Goal: Complete Application Form: Complete application form

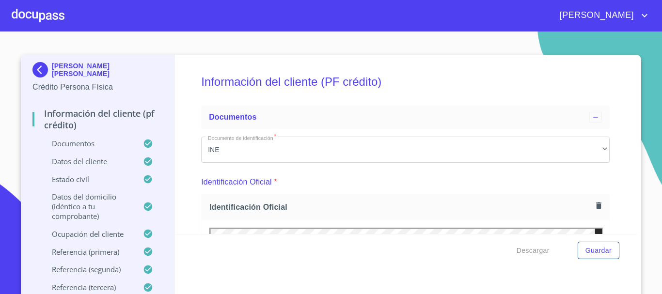
click at [24, 14] on div at bounding box center [38, 15] width 53 height 31
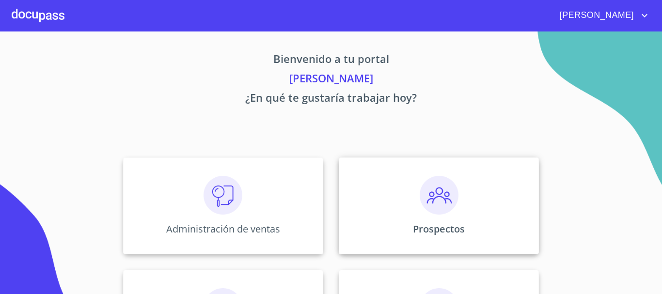
click at [409, 216] on div "Prospectos" at bounding box center [439, 206] width 200 height 97
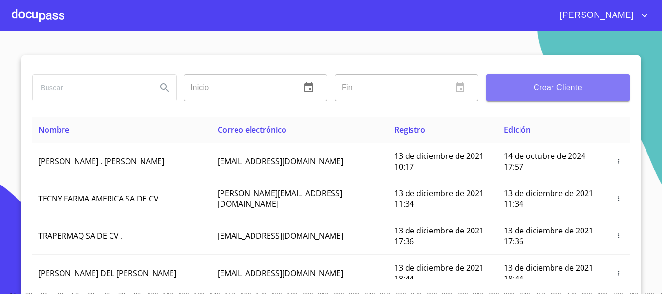
click at [557, 91] on span "Crear Cliente" at bounding box center [558, 88] width 128 height 14
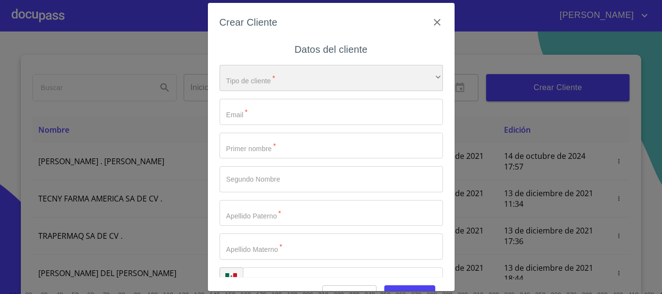
click at [308, 80] on div "​" at bounding box center [331, 78] width 223 height 26
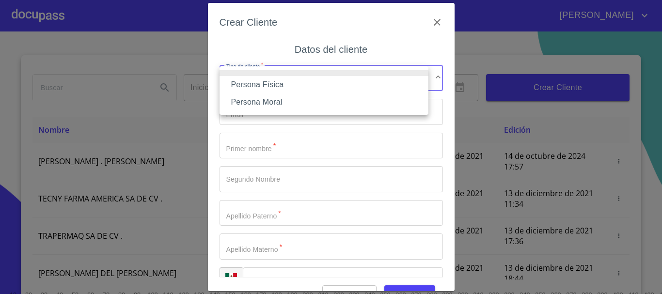
click at [285, 81] on li "Persona Física" at bounding box center [324, 84] width 209 height 17
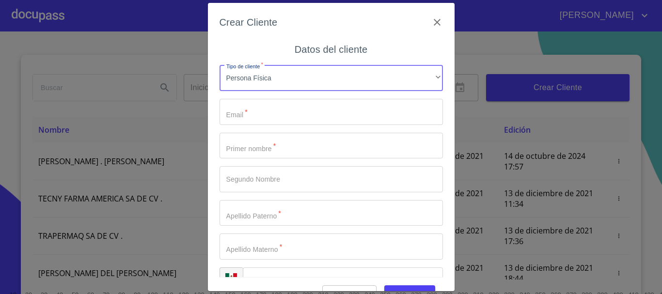
click at [260, 115] on input "Tipo de cliente   *" at bounding box center [331, 112] width 223 height 26
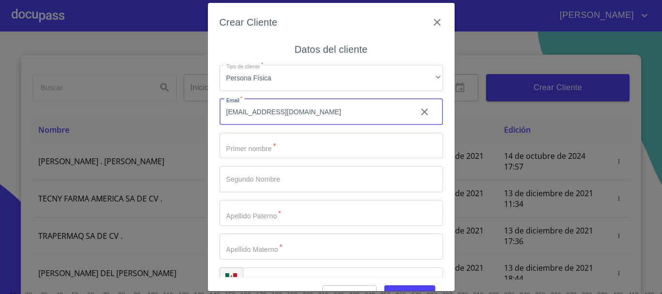
type input "[EMAIL_ADDRESS][DOMAIN_NAME]"
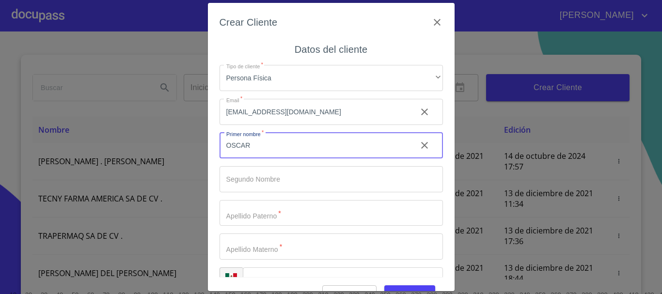
type input "OSCAR"
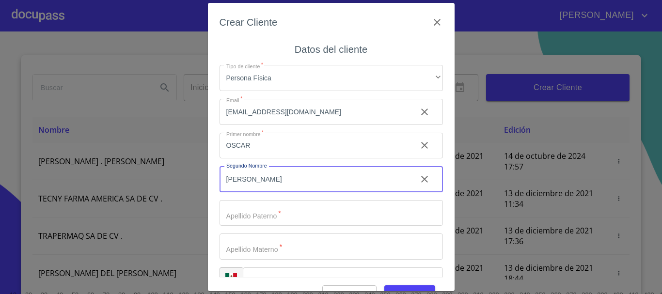
type input "[PERSON_NAME]"
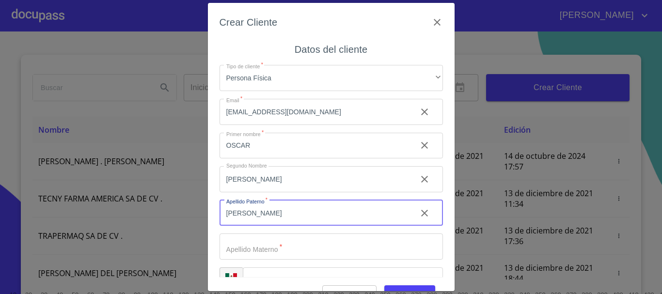
type input "[PERSON_NAME]"
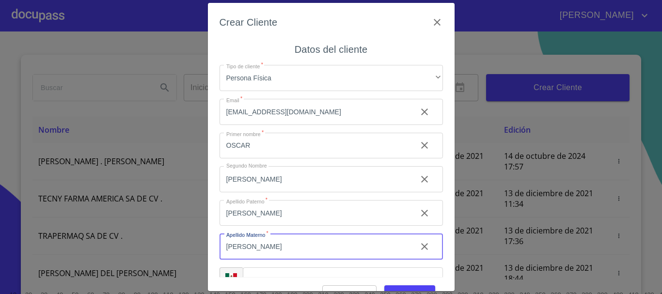
type input "[PERSON_NAME]"
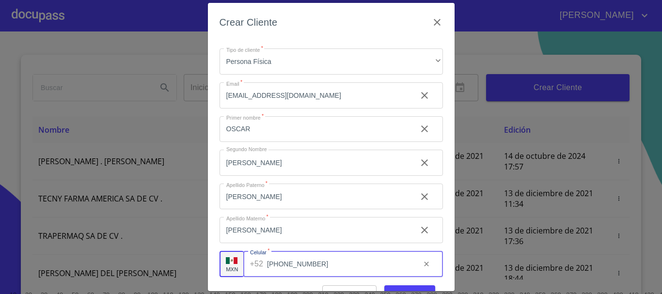
type input "[PHONE_NUMBER]"
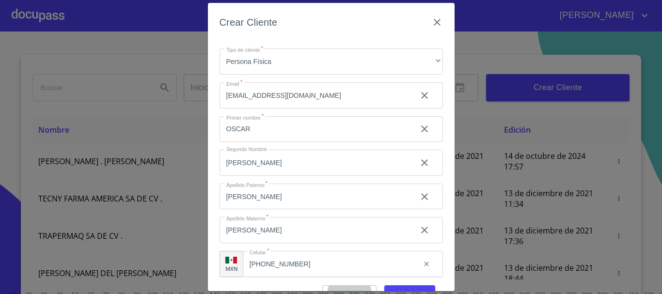
scroll to position [12, 0]
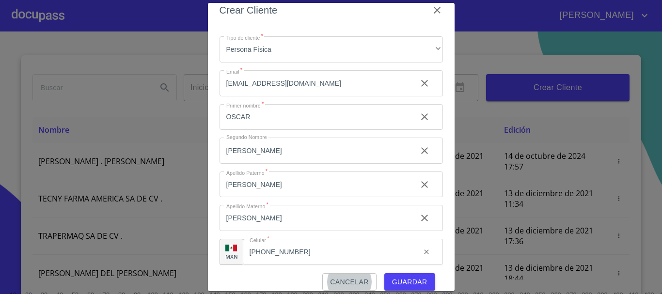
click at [416, 283] on span "Guardar" at bounding box center [409, 282] width 35 height 12
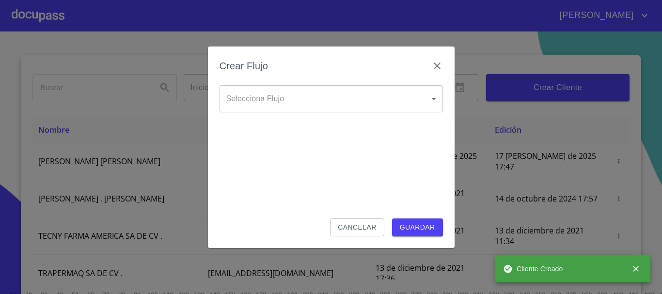
click at [275, 95] on body "[PERSON_NAME] ​ Fin ​ Crear Cliente Nombre Correo electrónico Registro Edición …" at bounding box center [331, 147] width 662 height 294
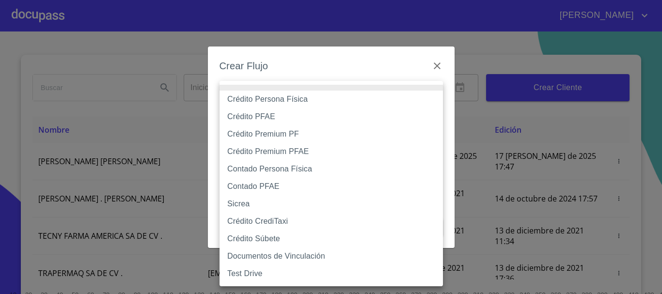
click at [285, 118] on li "Crédito PFAE" at bounding box center [331, 116] width 223 height 17
type input "61b0f1389b8c202ad55b5ebc"
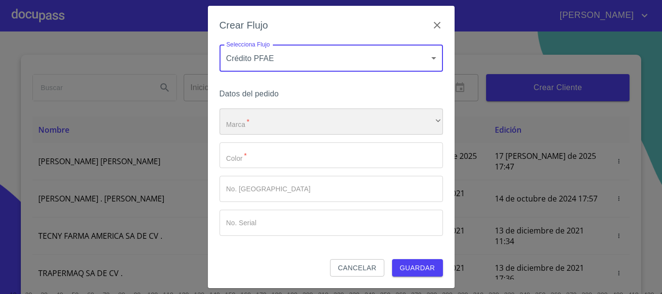
click at [261, 124] on div "​" at bounding box center [331, 122] width 223 height 26
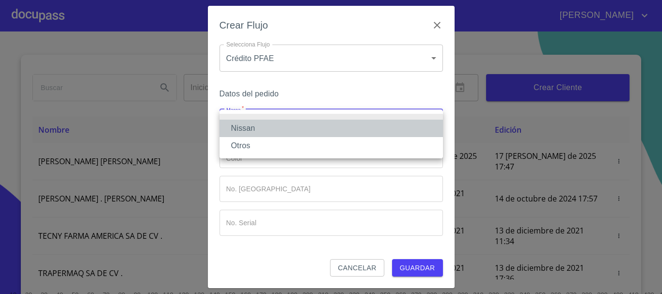
click at [261, 124] on li "Nissan" at bounding box center [331, 128] width 223 height 17
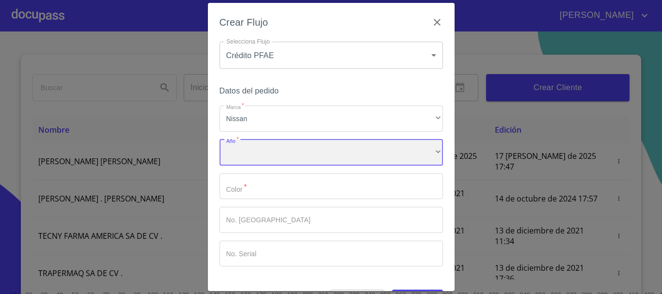
click at [257, 153] on div "​" at bounding box center [331, 153] width 223 height 26
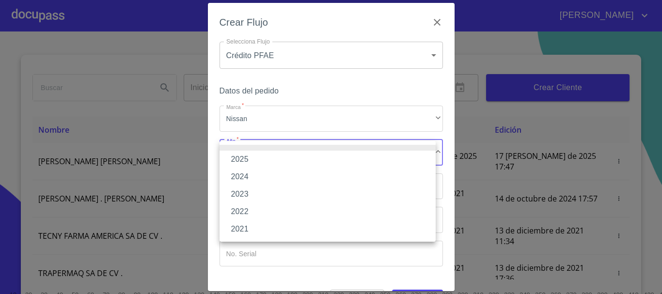
click at [258, 155] on li "2025" at bounding box center [328, 159] width 216 height 17
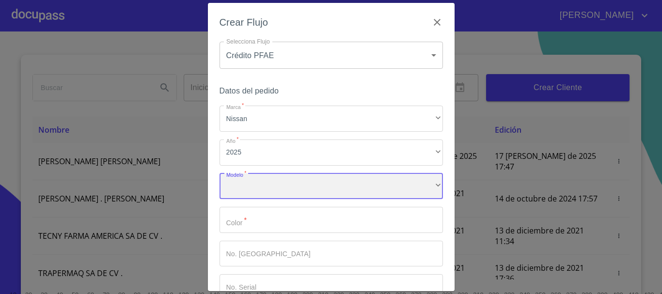
click at [261, 184] on div "​" at bounding box center [331, 187] width 223 height 26
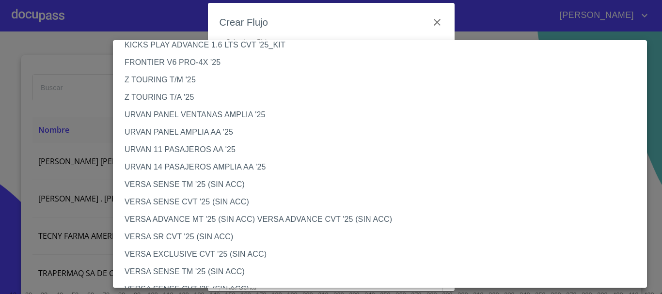
scroll to position [242, 0]
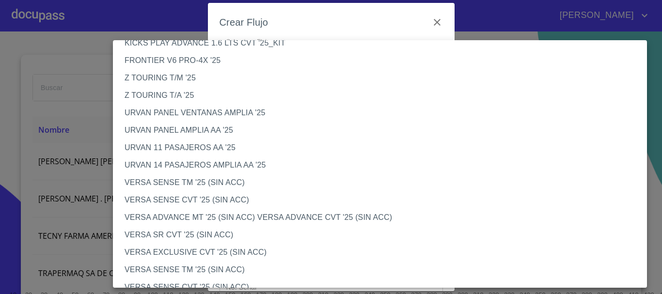
click at [200, 60] on li "FRONTIER V6 PRO-4X '25" at bounding box center [383, 60] width 541 height 17
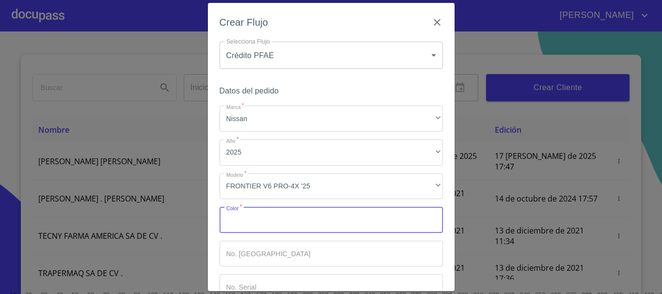
click at [265, 224] on input "Marca   *" at bounding box center [331, 220] width 223 height 26
type input "BLANCO"
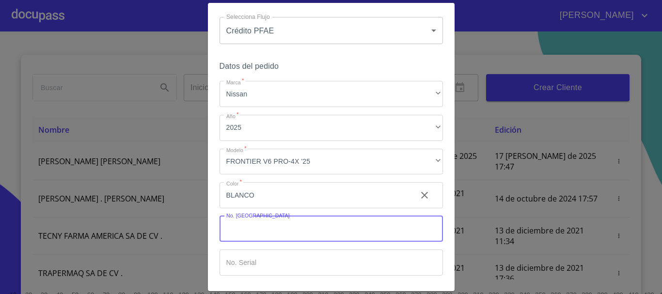
scroll to position [62, 0]
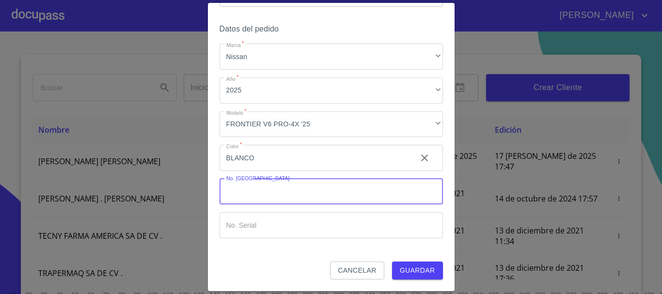
click at [423, 270] on span "Guardar" at bounding box center [417, 271] width 35 height 12
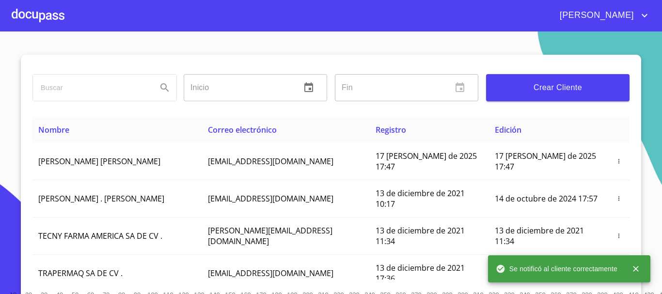
click at [25, 13] on div at bounding box center [38, 15] width 53 height 31
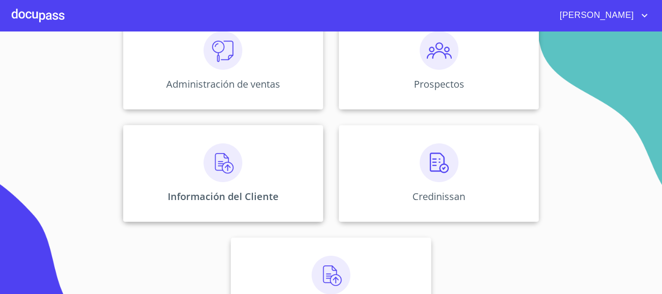
scroll to position [145, 0]
click at [223, 169] on img at bounding box center [223, 162] width 39 height 39
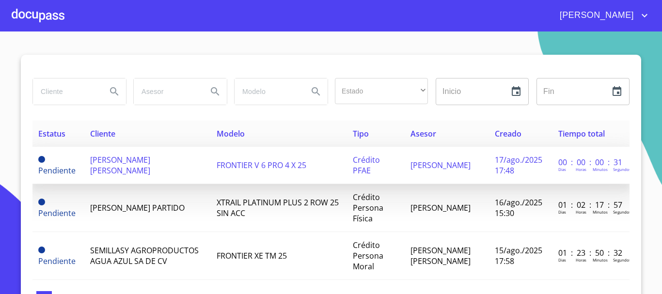
click at [97, 158] on span "[PERSON_NAME] [PERSON_NAME]" at bounding box center [120, 165] width 60 height 21
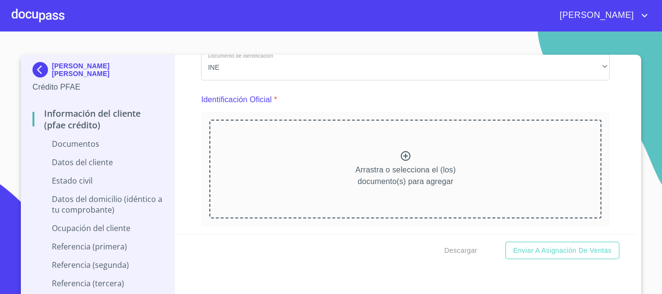
scroll to position [97, 0]
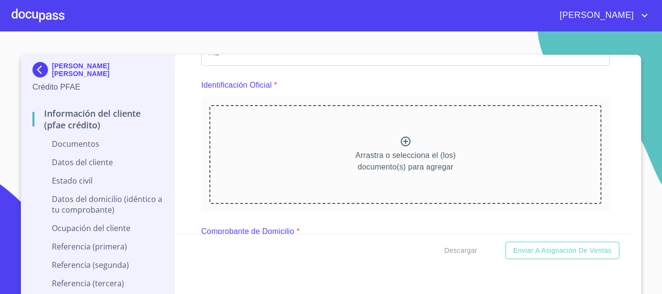
click at [400, 144] on icon at bounding box center [406, 142] width 12 height 12
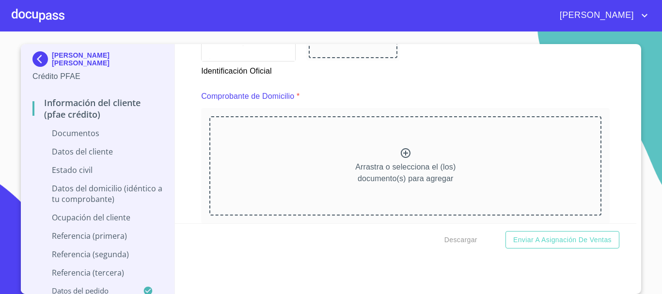
scroll to position [485, 0]
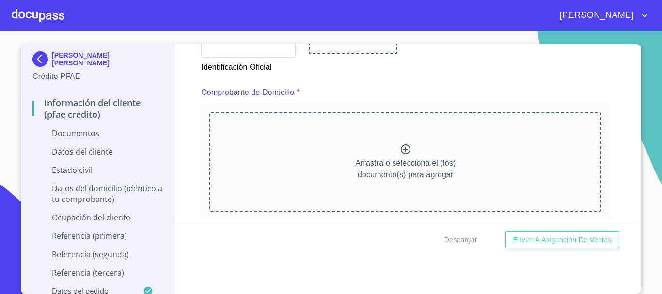
click at [401, 145] on icon at bounding box center [406, 149] width 10 height 10
click at [400, 152] on icon at bounding box center [406, 149] width 12 height 12
click at [402, 150] on icon at bounding box center [406, 149] width 12 height 12
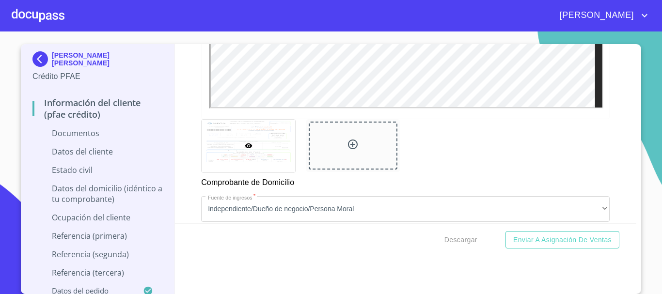
scroll to position [921, 0]
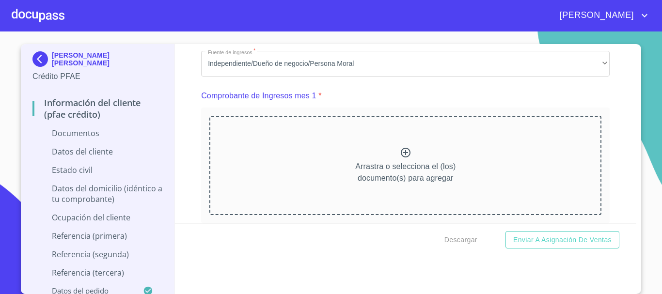
click at [401, 158] on icon at bounding box center [406, 153] width 10 height 10
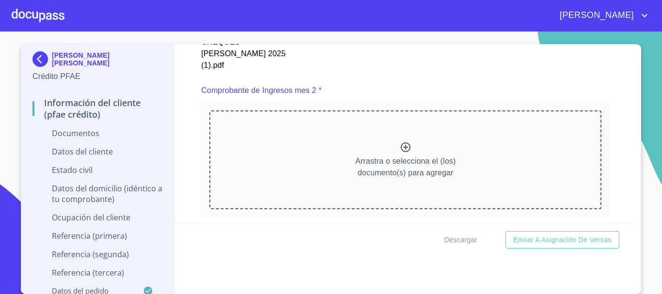
scroll to position [1357, 0]
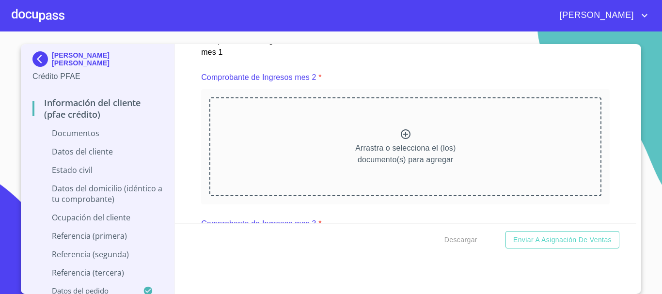
click at [401, 139] on icon at bounding box center [406, 134] width 10 height 10
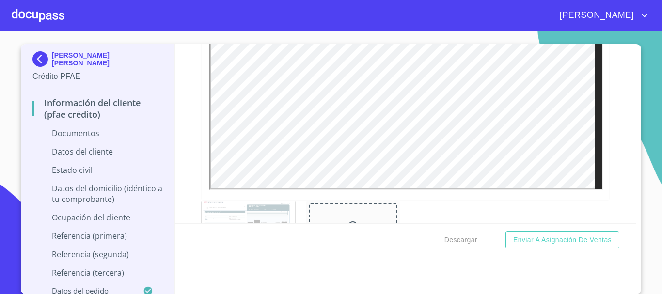
scroll to position [1745, 0]
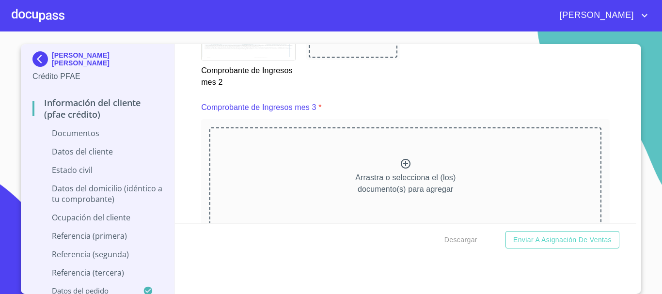
click at [400, 170] on icon at bounding box center [406, 164] width 12 height 12
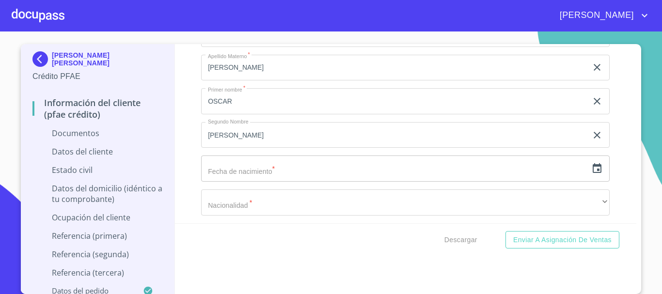
scroll to position [2569, 0]
click at [591, 175] on icon "button" at bounding box center [597, 169] width 12 height 12
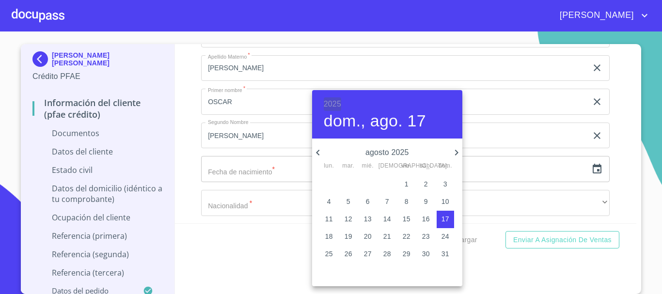
click at [329, 108] on h6 "2025" at bounding box center [332, 104] width 17 height 14
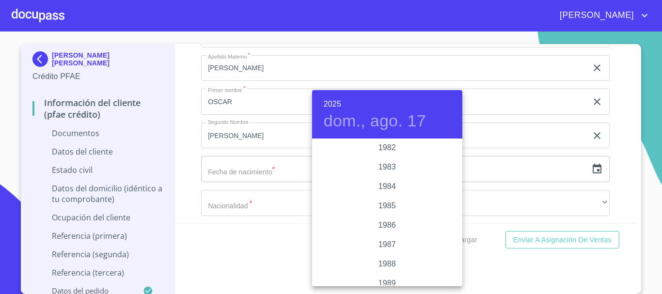
scroll to position [1105, 0]
click at [393, 186] on div "1984" at bounding box center [387, 188] width 150 height 19
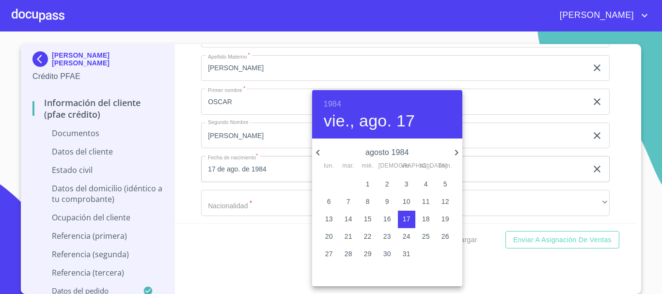
click at [455, 154] on icon "button" at bounding box center [457, 153] width 12 height 12
click at [444, 197] on p "9" at bounding box center [446, 202] width 4 height 10
type input "9 de sep. de 1984"
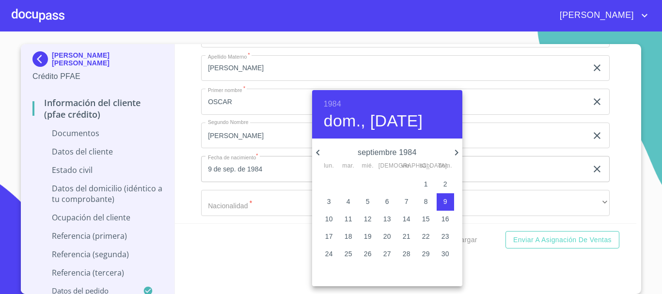
click at [621, 147] on div at bounding box center [331, 147] width 662 height 294
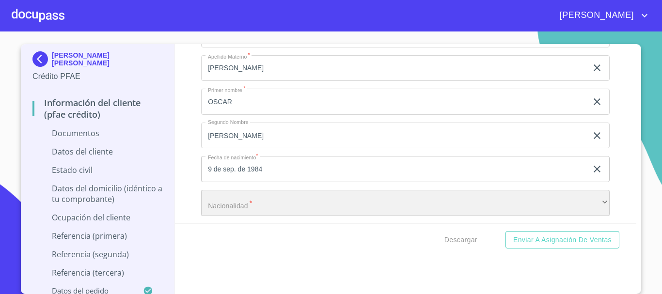
click at [231, 215] on div "​" at bounding box center [405, 203] width 409 height 26
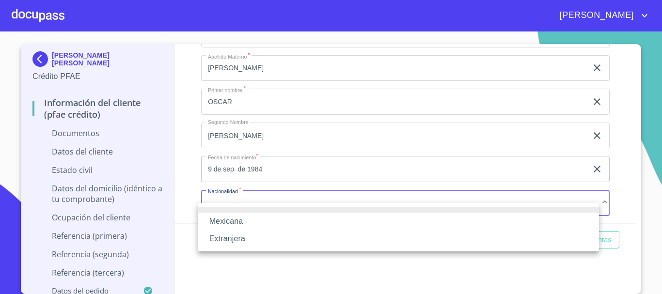
click at [231, 215] on li "Mexicana" at bounding box center [398, 221] width 401 height 17
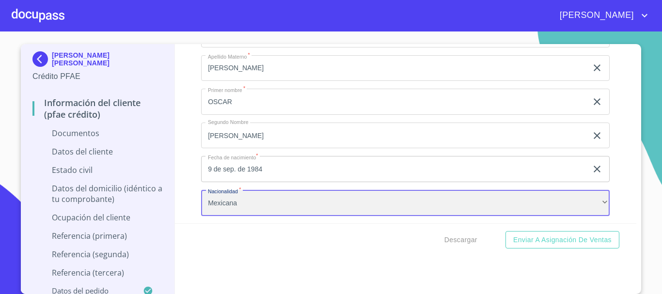
scroll to position [2574, 0]
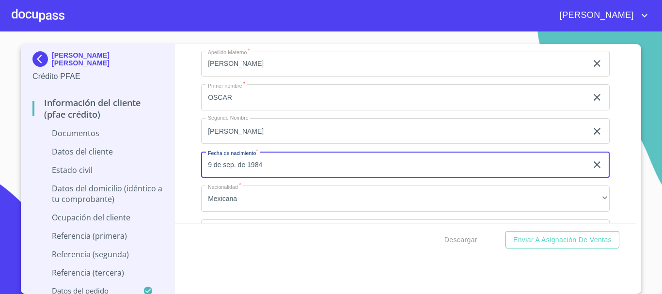
click at [238, 173] on input "9 de sep. de 1984" at bounding box center [396, 165] width 390 height 26
click at [591, 171] on icon "button" at bounding box center [597, 165] width 12 height 12
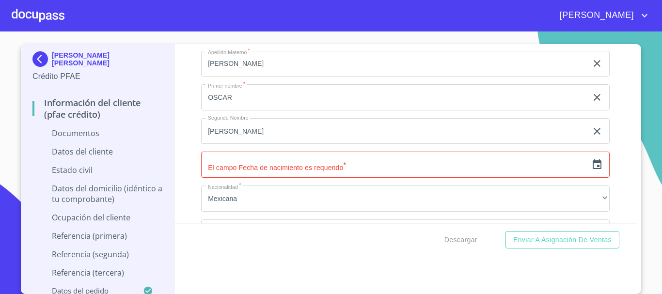
click at [591, 171] on icon "button" at bounding box center [597, 165] width 12 height 12
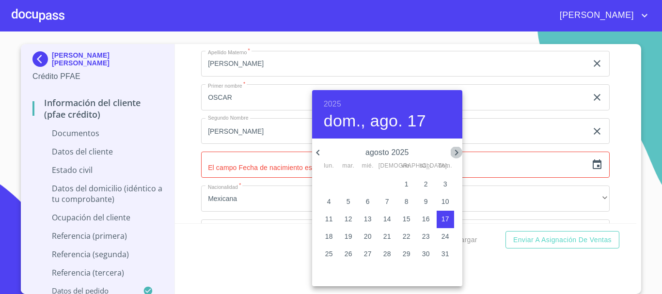
click at [454, 153] on icon "button" at bounding box center [457, 153] width 12 height 12
click at [426, 236] on p "27" at bounding box center [426, 237] width 8 height 10
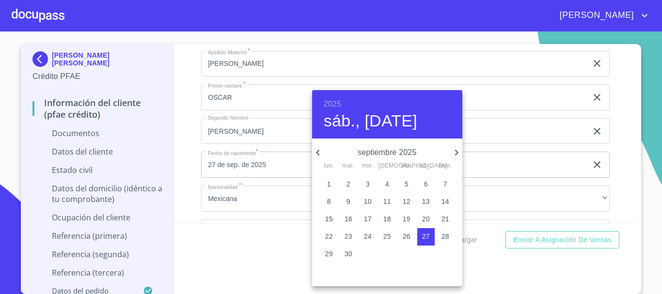
click at [337, 103] on h6 "2025" at bounding box center [332, 104] width 17 height 14
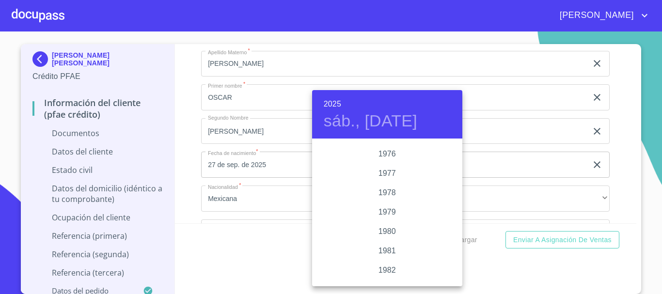
scroll to position [1008, 0]
click at [382, 283] on div "1984" at bounding box center [387, 285] width 150 height 19
type input "27 de sep. de 1984"
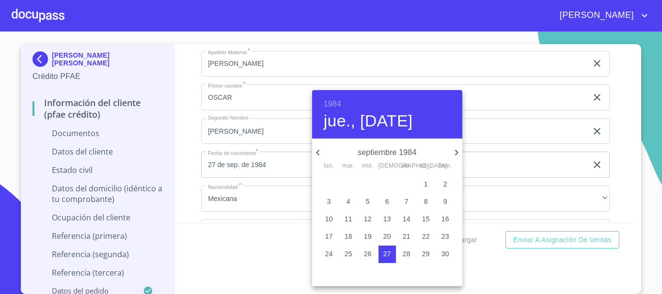
click at [621, 176] on div at bounding box center [331, 147] width 662 height 294
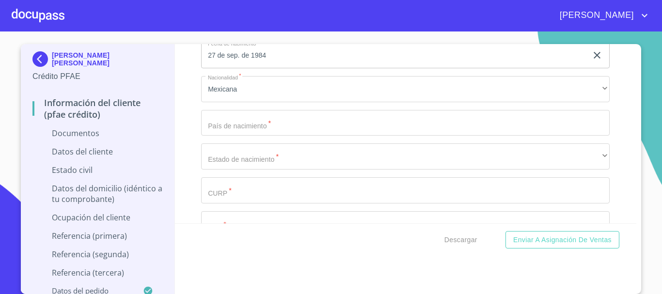
scroll to position [2719, 0]
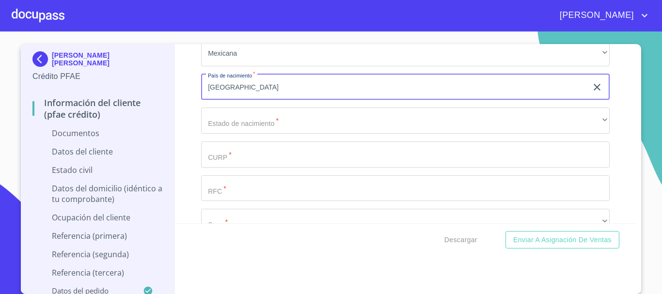
type input "[GEOGRAPHIC_DATA]"
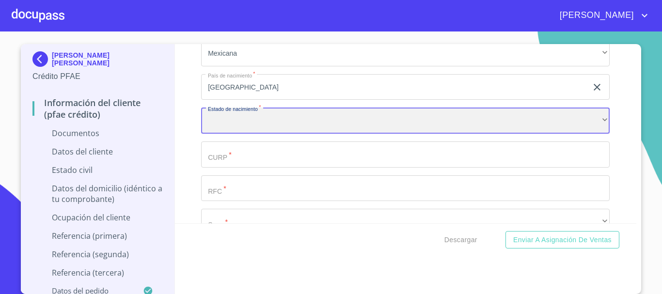
click at [233, 134] on div "​" at bounding box center [405, 121] width 409 height 26
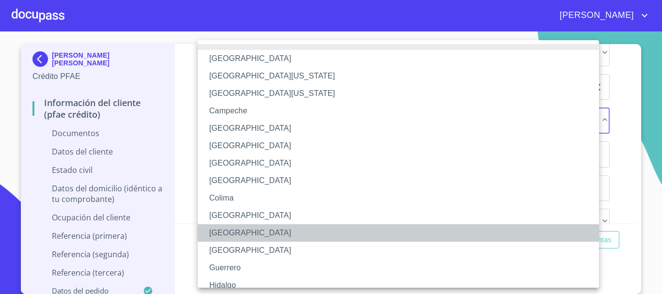
click at [287, 233] on li "[GEOGRAPHIC_DATA]" at bounding box center [402, 232] width 409 height 17
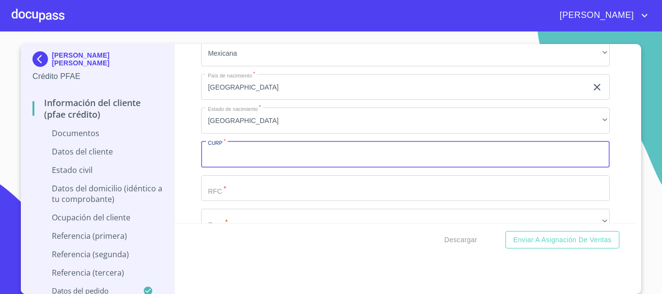
click at [281, 168] on input "Documento de identificación   *" at bounding box center [405, 155] width 409 height 26
type input "GAGO840927HMCRRS04"
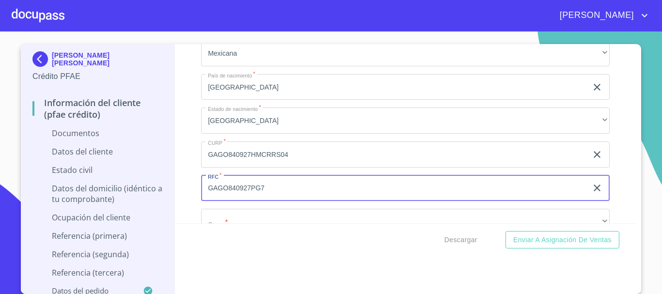
type input "GAGO840927PG7"
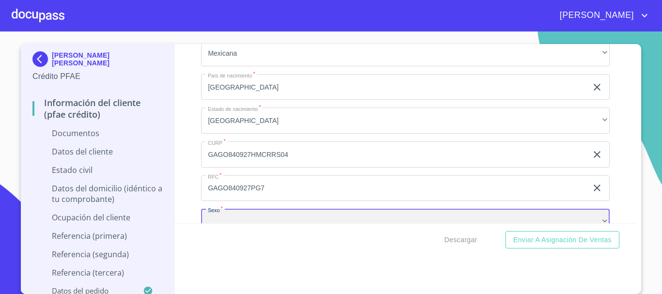
scroll to position [2742, 0]
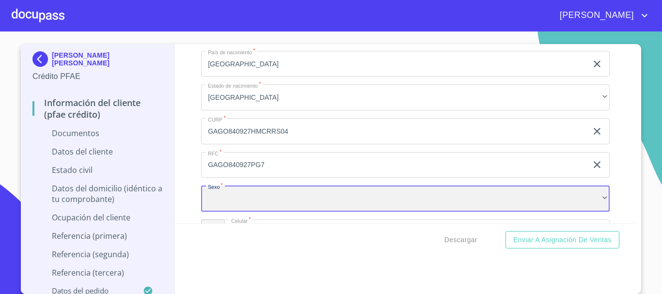
click at [224, 212] on div "​" at bounding box center [405, 199] width 409 height 26
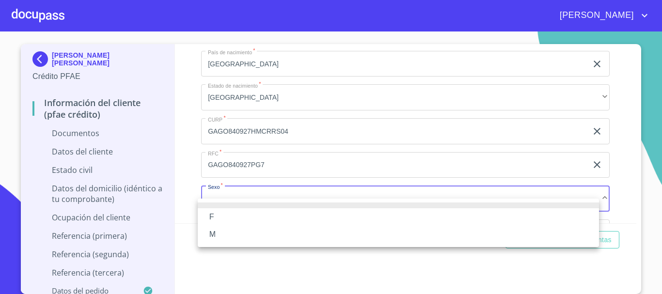
click at [610, 188] on div at bounding box center [331, 147] width 662 height 294
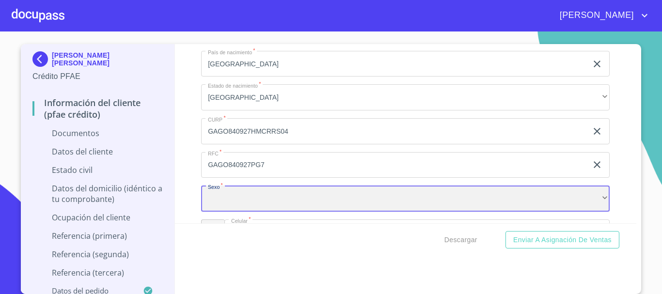
click at [405, 212] on div "​" at bounding box center [405, 199] width 409 height 26
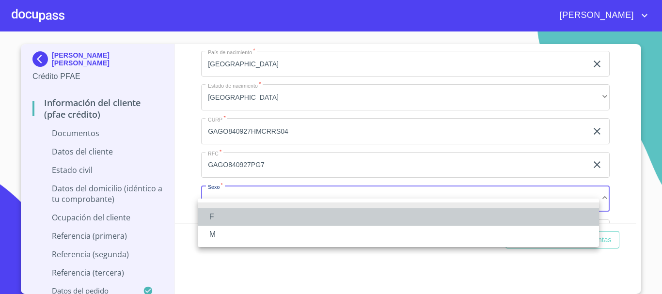
click at [250, 214] on li "F" at bounding box center [398, 216] width 401 height 17
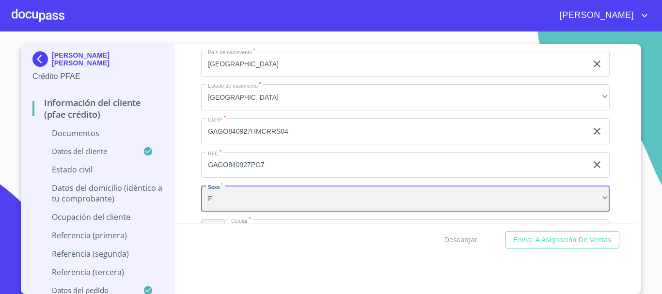
click at [319, 212] on div "F" at bounding box center [405, 199] width 409 height 26
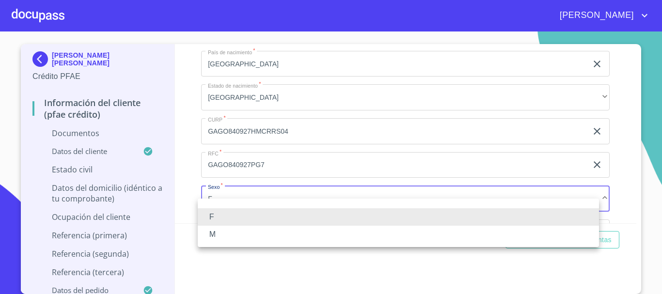
click at [232, 239] on li "M" at bounding box center [398, 234] width 401 height 17
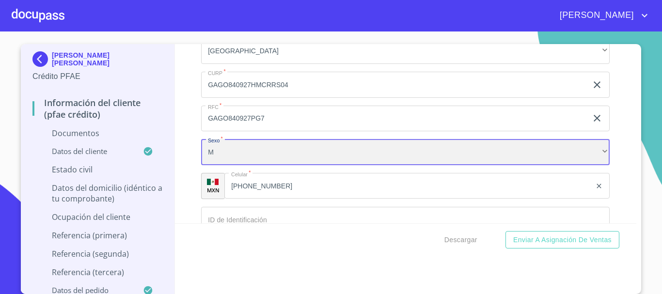
scroll to position [2839, 0]
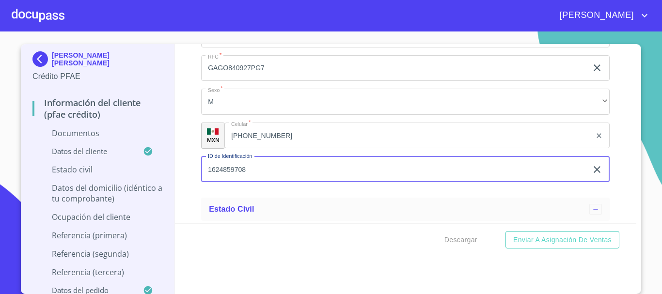
type input "1624859708"
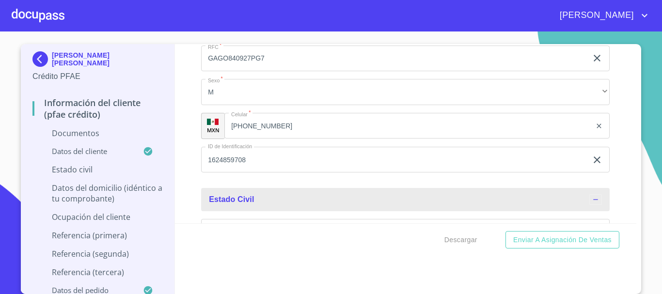
scroll to position [2946, 0]
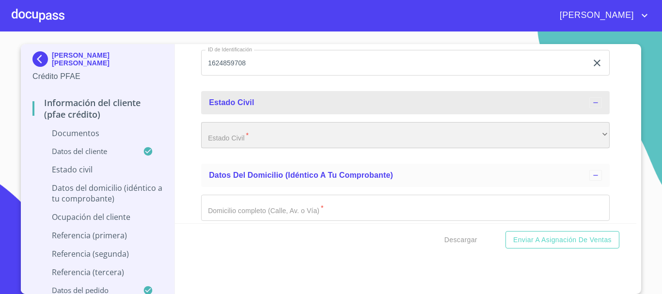
click at [320, 148] on div "​" at bounding box center [405, 135] width 409 height 26
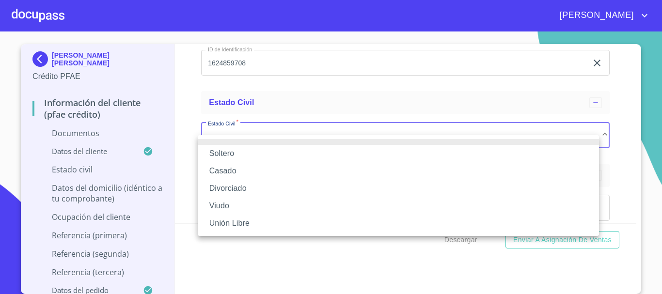
click at [243, 174] on li "Casado" at bounding box center [398, 170] width 401 height 17
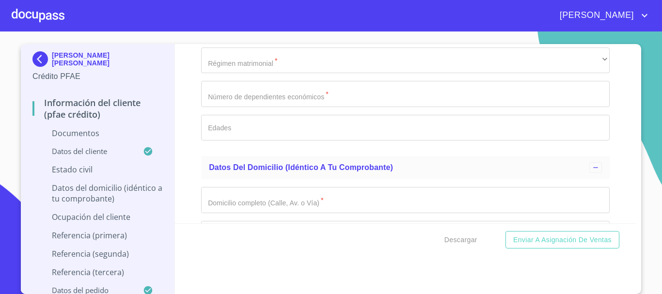
scroll to position [3237, 0]
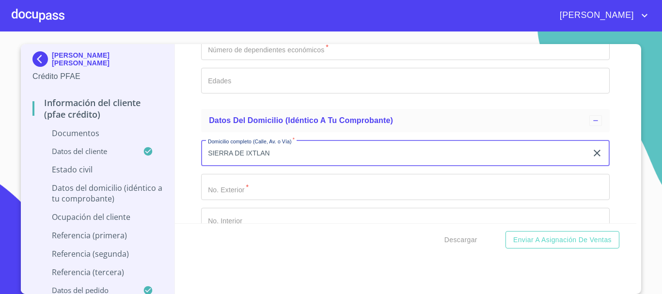
type input "SIERRA DE IXTLAN"
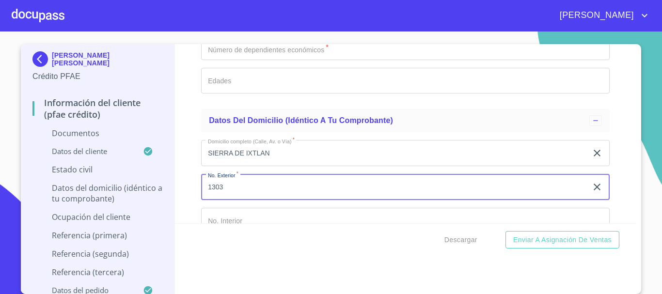
type input "1303"
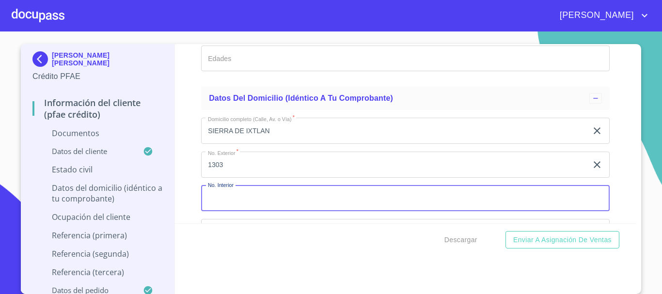
scroll to position [3308, 0]
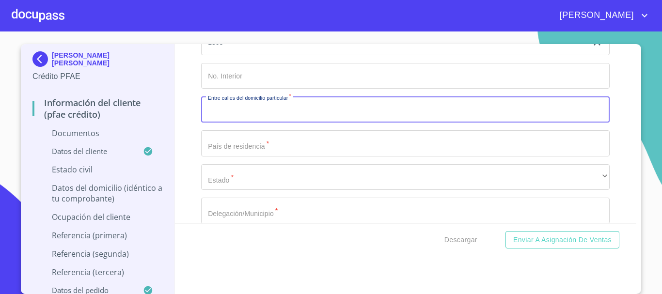
scroll to position [3453, 0]
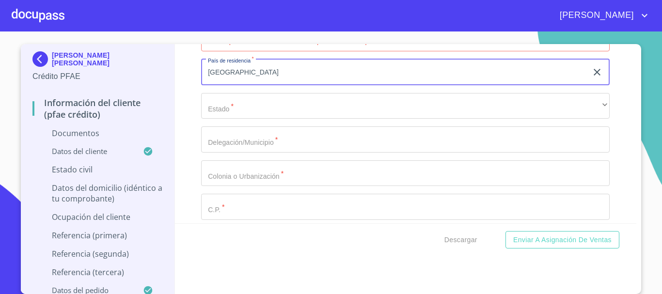
type input "[GEOGRAPHIC_DATA]"
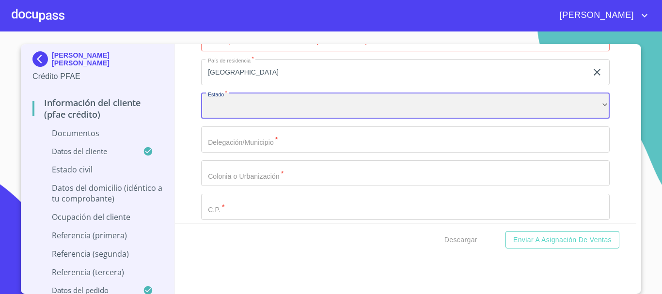
click at [234, 119] on div "​" at bounding box center [405, 106] width 409 height 26
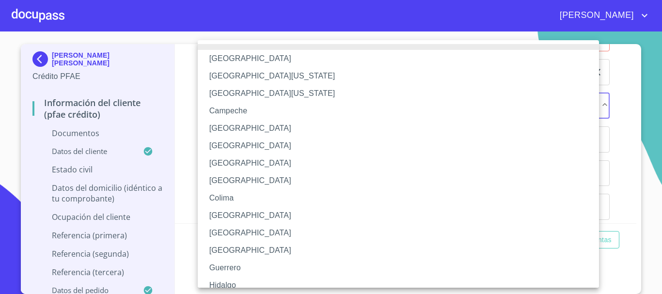
click at [254, 230] on li "[GEOGRAPHIC_DATA]" at bounding box center [402, 232] width 409 height 17
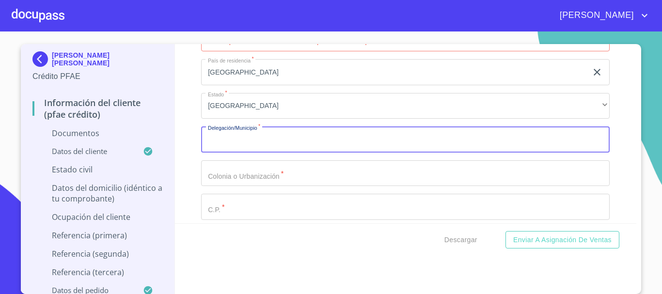
click at [256, 153] on input "Documento de identificación   *" at bounding box center [405, 140] width 409 height 26
type input "TOLUCA"
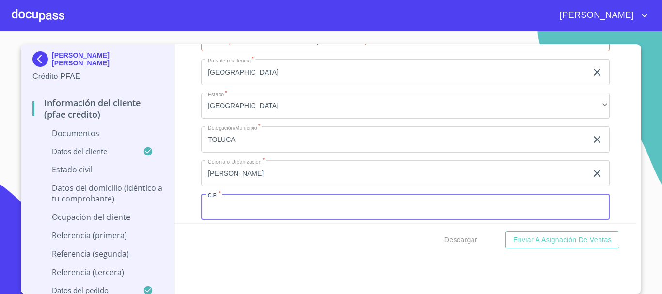
scroll to position [3462, 0]
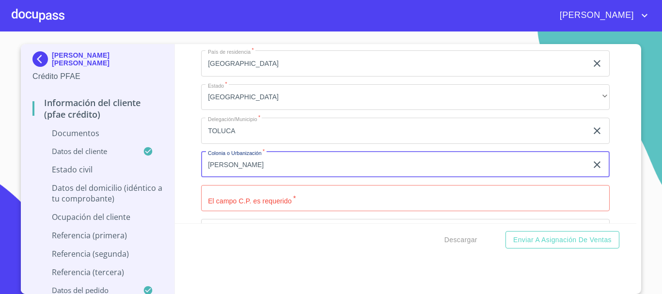
type input "[PERSON_NAME]"
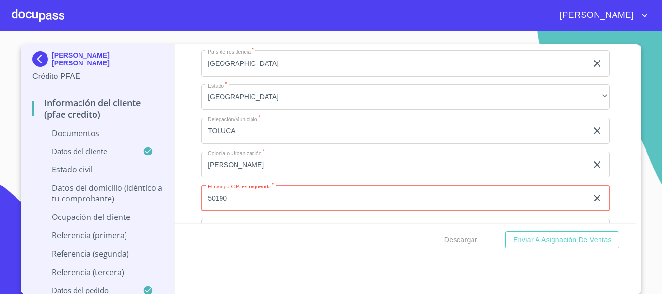
type input "50190"
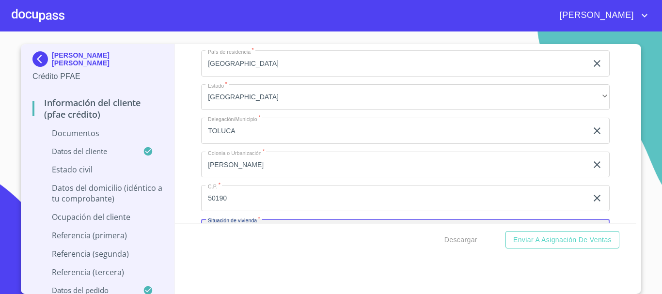
scroll to position [3572, 0]
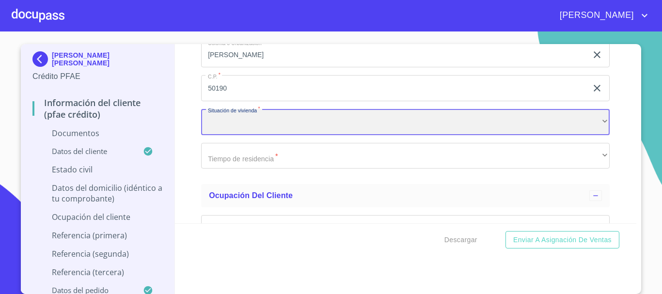
click at [226, 131] on div "​" at bounding box center [405, 122] width 409 height 26
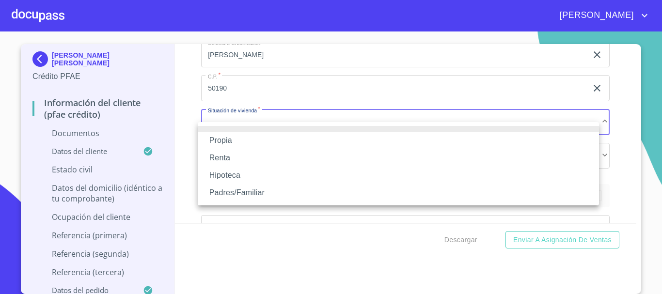
click at [249, 141] on li "Propia" at bounding box center [398, 140] width 401 height 17
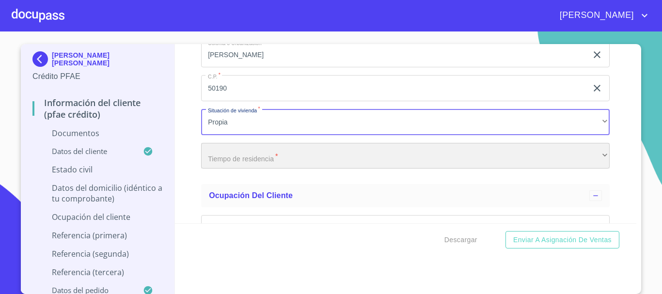
click at [239, 165] on div "​" at bounding box center [405, 156] width 409 height 26
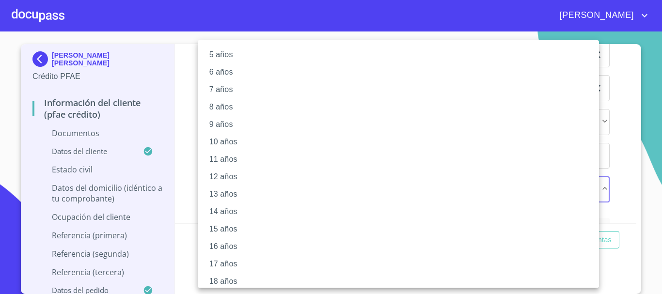
scroll to position [97, 0]
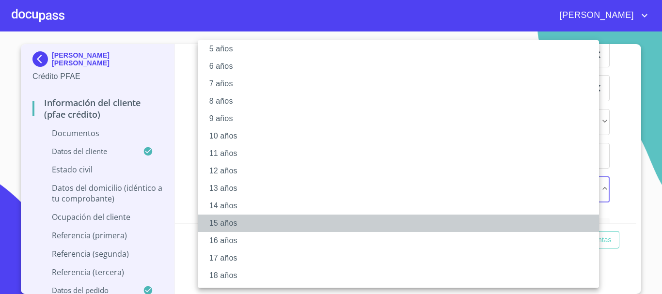
click at [240, 217] on li "15 años" at bounding box center [402, 223] width 409 height 17
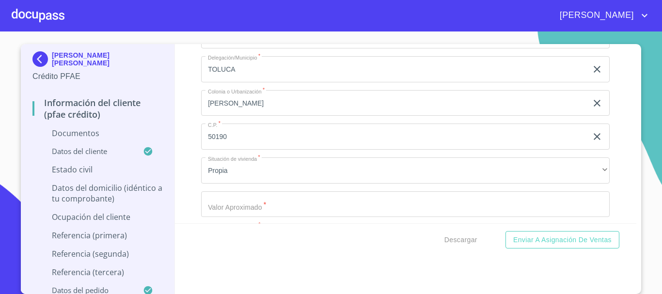
scroll to position [3572, 0]
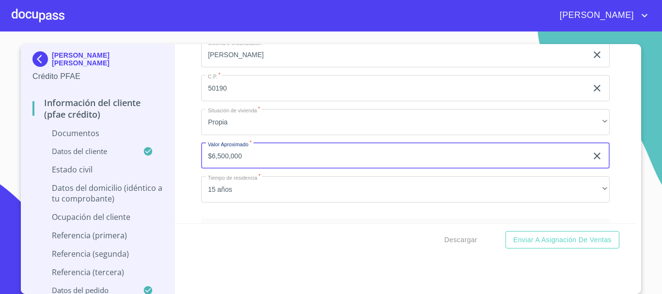
click at [337, 168] on input "$6,500,000" at bounding box center [394, 156] width 386 height 26
type input "$8,000,000"
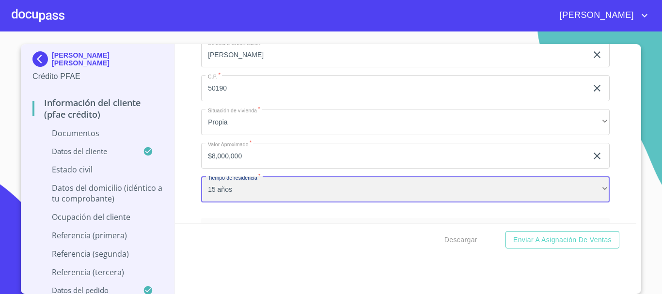
scroll to position [3669, 0]
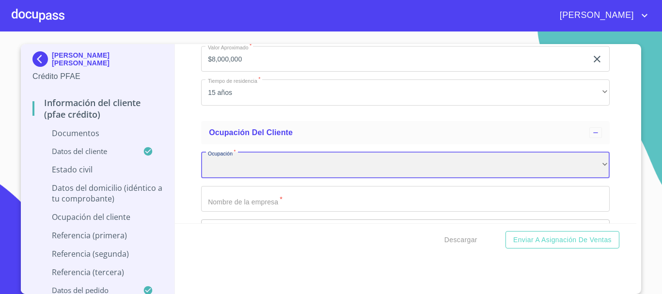
click at [236, 178] on div "​" at bounding box center [405, 165] width 409 height 26
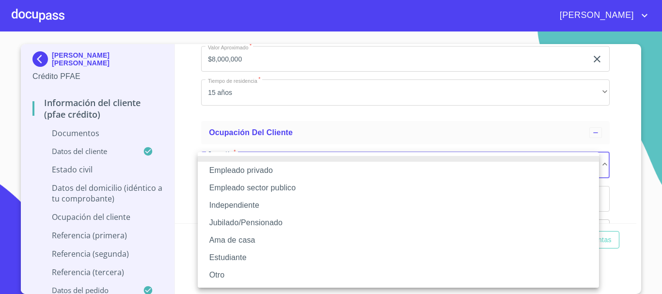
click at [621, 160] on div at bounding box center [331, 147] width 662 height 294
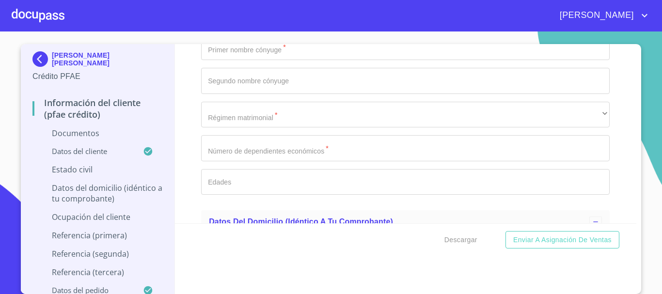
scroll to position [3038, 0]
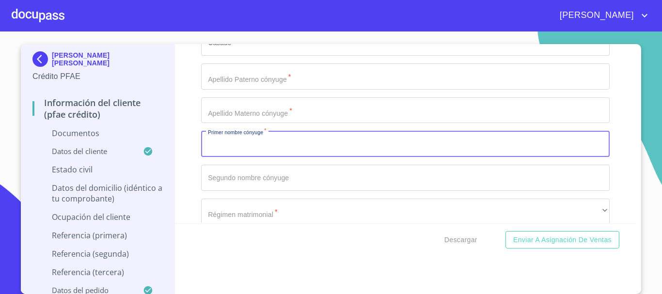
click at [259, 156] on input "Documento de identificación   *" at bounding box center [405, 144] width 409 height 26
type input "MONTSERRAT"
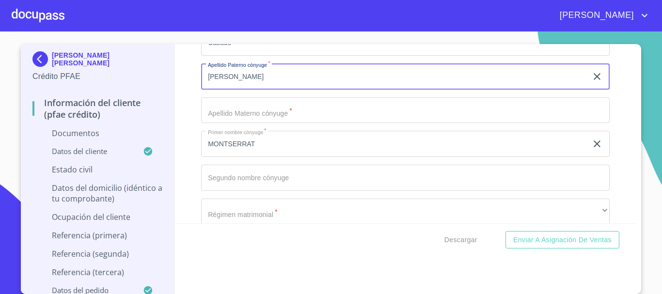
type input "[PERSON_NAME]"
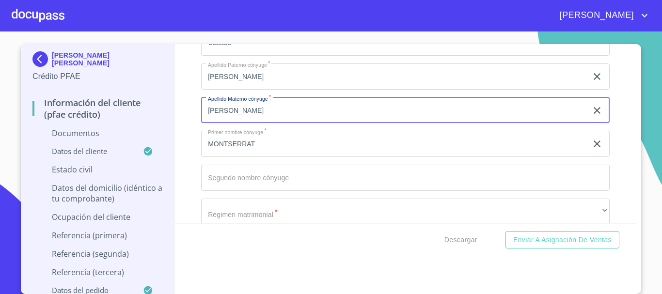
type input "[PERSON_NAME]"
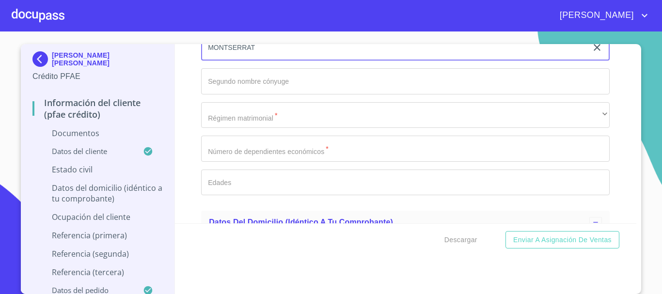
scroll to position [3135, 0]
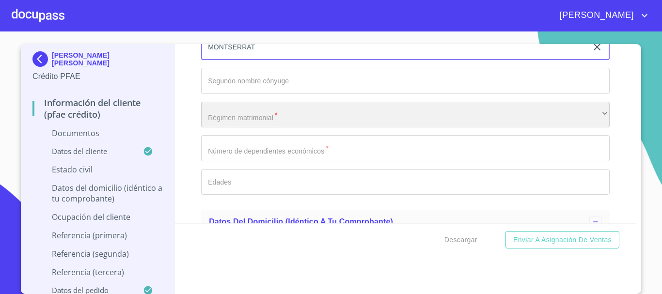
click at [242, 125] on div "​" at bounding box center [405, 115] width 409 height 26
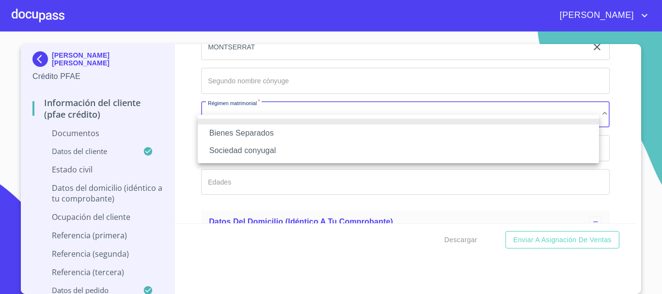
click at [250, 149] on li "Sociedad conyugal" at bounding box center [398, 150] width 401 height 17
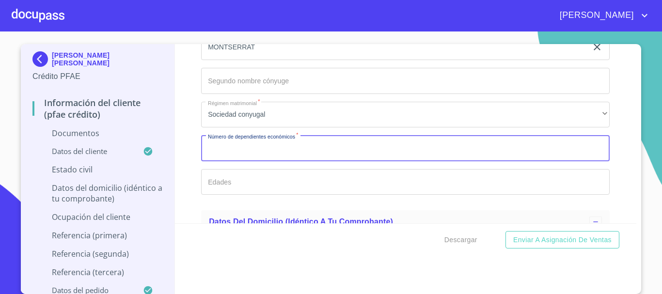
click at [265, 161] on input "Documento de identificación   *" at bounding box center [405, 148] width 409 height 26
type input "2"
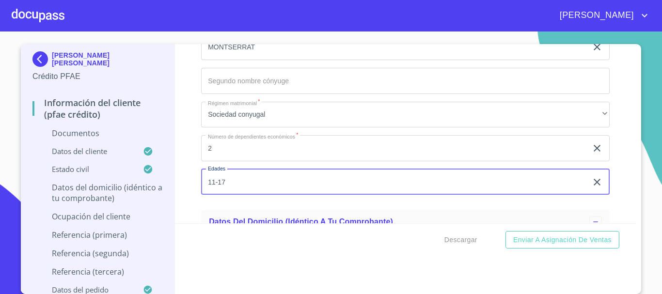
type input "11-17"
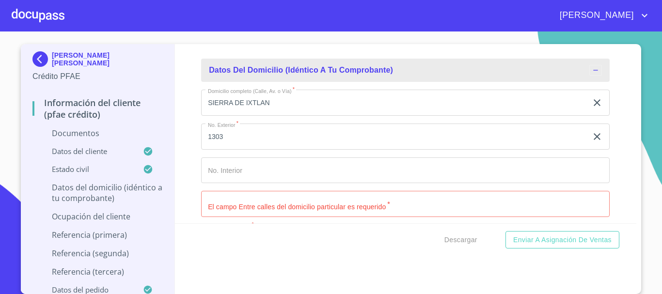
scroll to position [3303, 0]
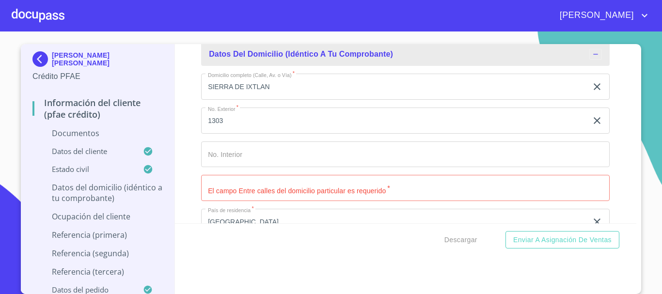
click at [279, 201] on input "Documento de identificación   *" at bounding box center [405, 188] width 409 height 26
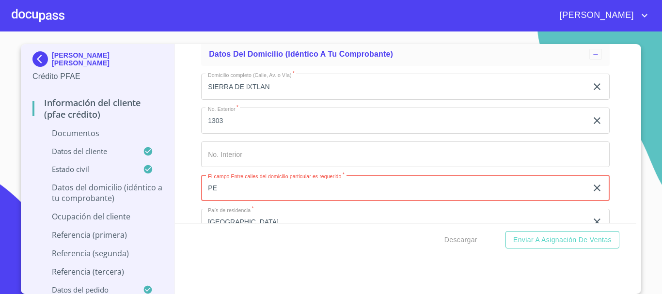
type input "P"
type input "E"
type input "[PERSON_NAME] Y AV. [PERSON_NAME]"
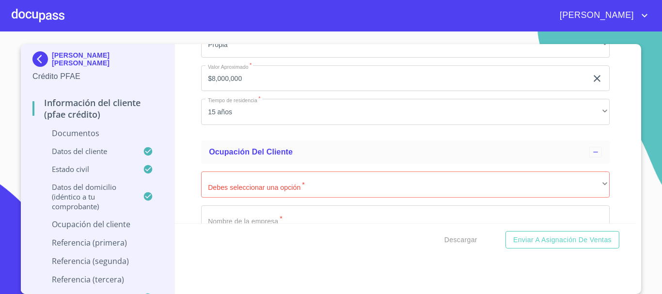
scroll to position [3666, 0]
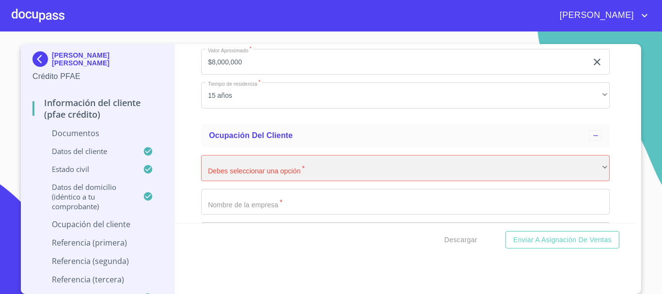
click at [269, 181] on div "​" at bounding box center [405, 168] width 409 height 26
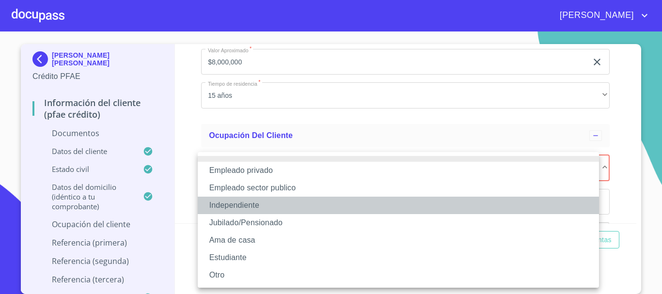
click at [261, 205] on li "Independiente" at bounding box center [398, 205] width 401 height 17
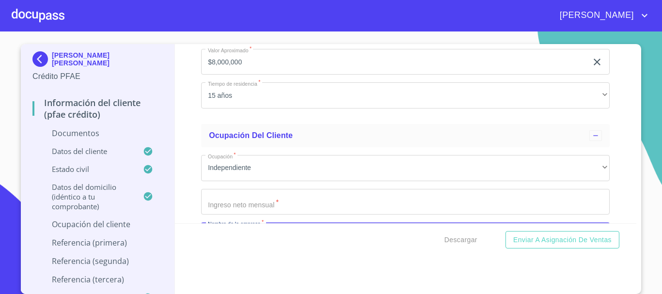
scroll to position [3694, 0]
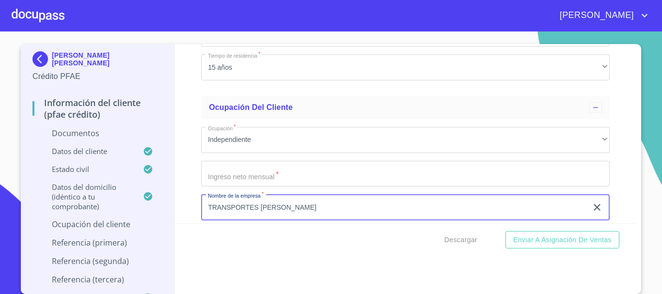
type input "TRANSPORTES [PERSON_NAME]"
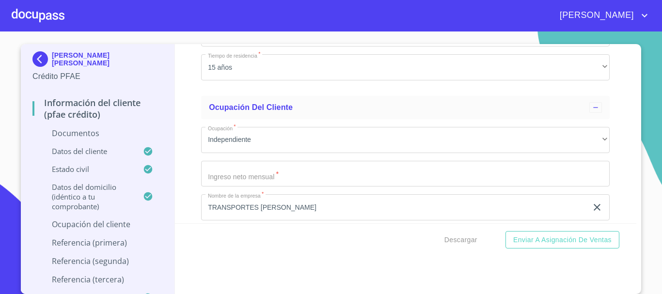
scroll to position [3813, 0]
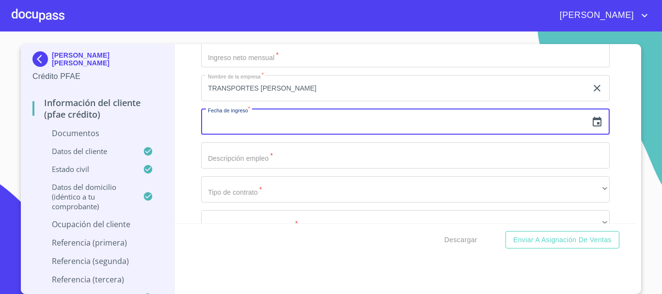
click at [591, 128] on icon "button" at bounding box center [597, 122] width 12 height 12
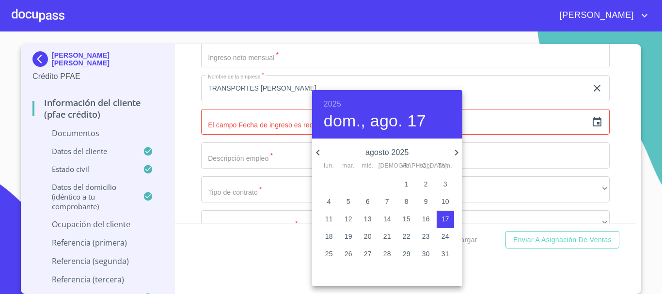
click at [338, 109] on h6 "2025" at bounding box center [332, 104] width 17 height 14
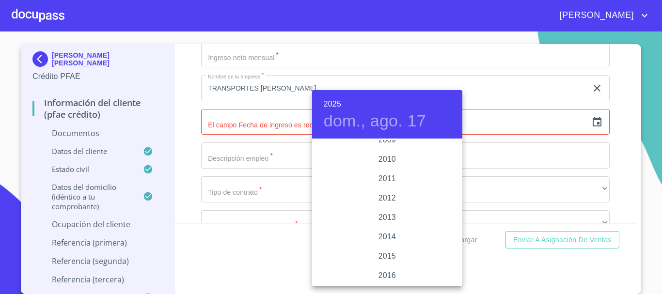
scroll to position [1735, 0]
click at [386, 166] on div "2015" at bounding box center [387, 159] width 150 height 19
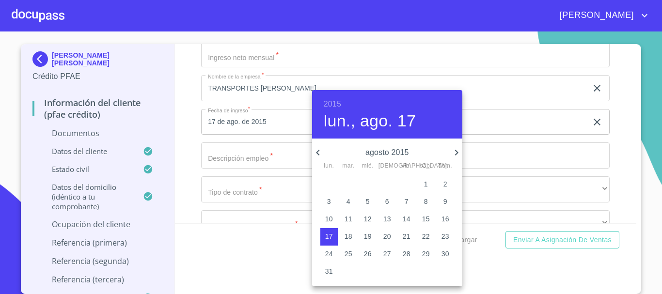
click at [322, 145] on div "agosto 2015 lun. mar. mié. jue. vie. sáb. dom." at bounding box center [387, 157] width 150 height 25
click at [321, 155] on icon "button" at bounding box center [318, 153] width 12 height 12
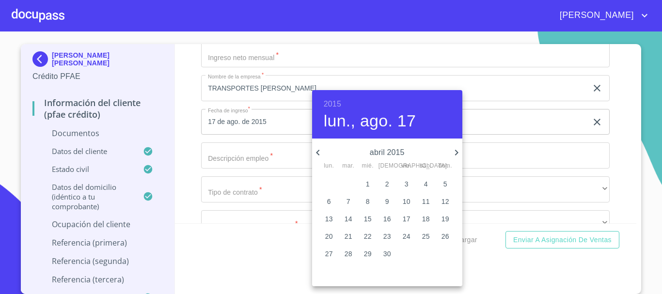
click at [319, 151] on icon "button" at bounding box center [318, 153] width 12 height 12
click at [318, 149] on icon "button" at bounding box center [318, 153] width 12 height 12
click at [446, 180] on p "1" at bounding box center [446, 184] width 4 height 10
type input "1 de feb. de 2015"
click at [611, 151] on div at bounding box center [331, 147] width 662 height 294
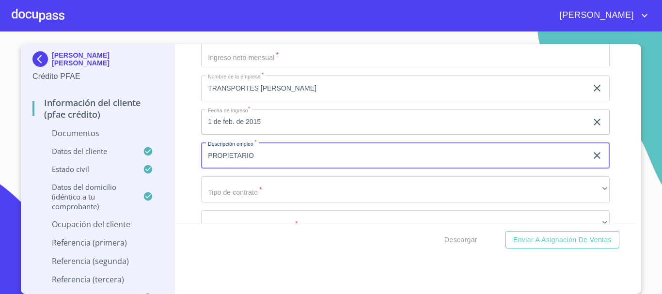
type input "PROPIETARIO"
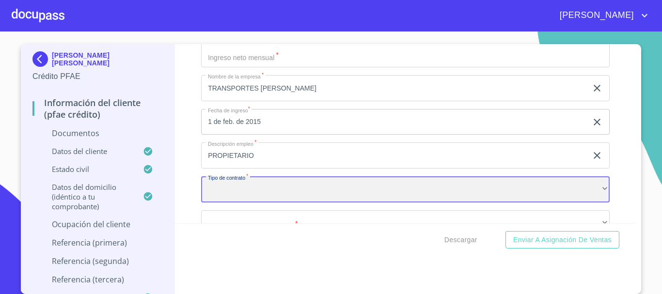
click at [261, 203] on div "​" at bounding box center [405, 189] width 409 height 26
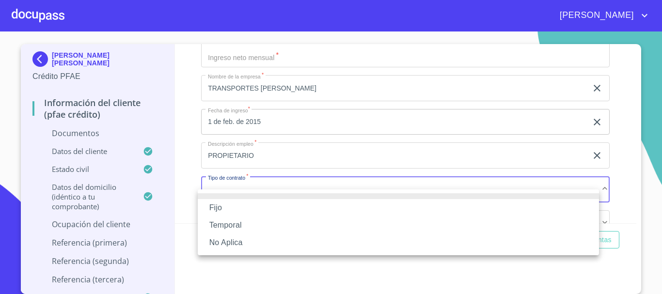
click at [235, 240] on li "No Aplica" at bounding box center [398, 242] width 401 height 17
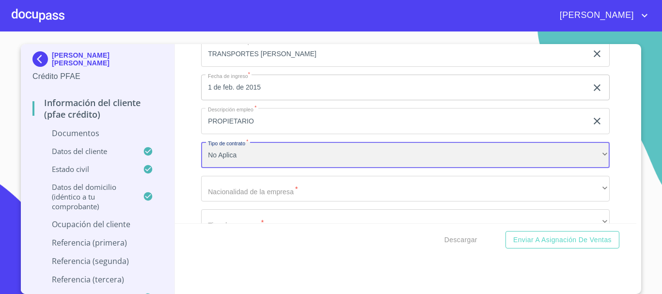
scroll to position [3862, 0]
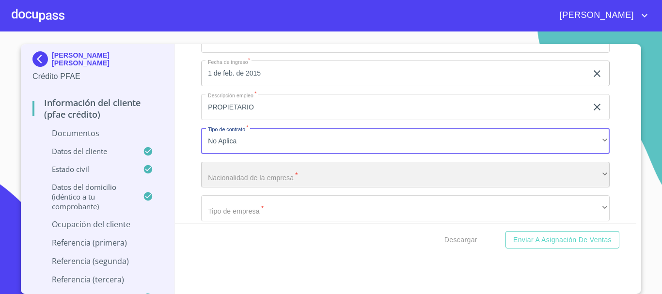
click at [322, 178] on div "​" at bounding box center [405, 175] width 409 height 26
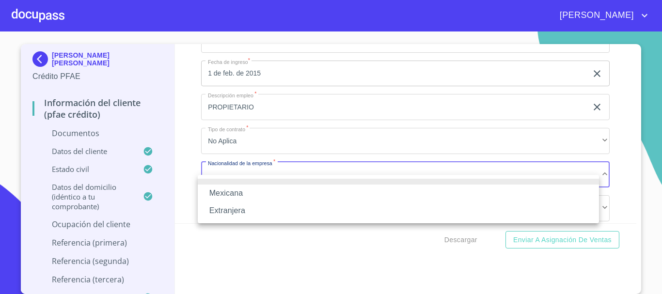
click at [265, 194] on li "Mexicana" at bounding box center [398, 193] width 401 height 17
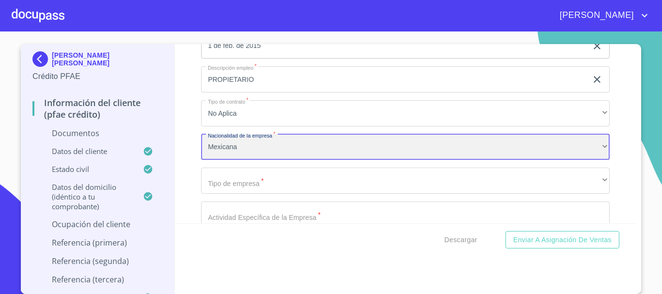
scroll to position [3910, 0]
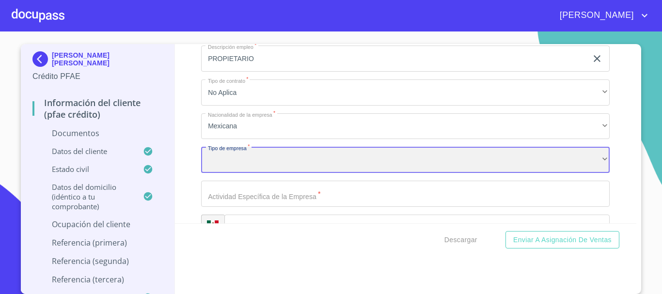
click at [284, 168] on div "​" at bounding box center [405, 160] width 409 height 26
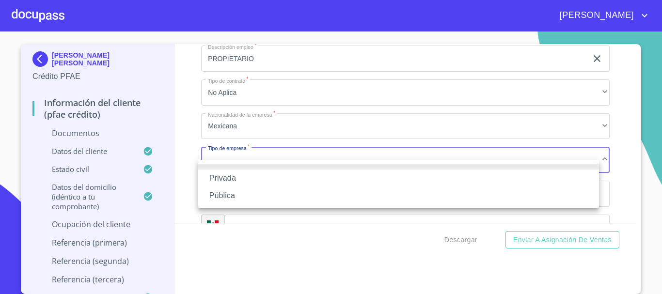
click at [283, 168] on li at bounding box center [398, 167] width 401 height 6
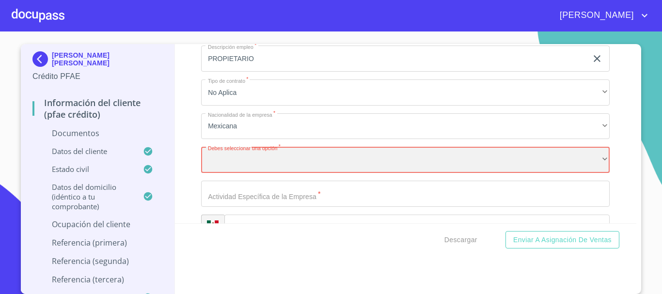
click at [270, 173] on div "​" at bounding box center [405, 160] width 409 height 26
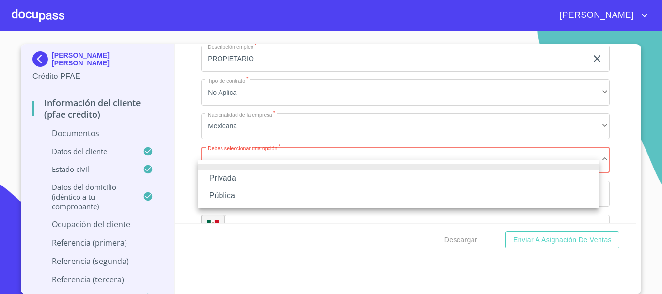
click at [263, 184] on li "Privada" at bounding box center [398, 178] width 401 height 17
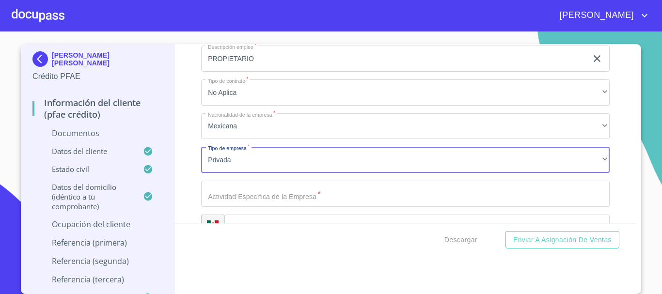
click at [613, 147] on div "Información del cliente (PFAE crédito) Documentos Documento de identificación  …" at bounding box center [406, 133] width 462 height 179
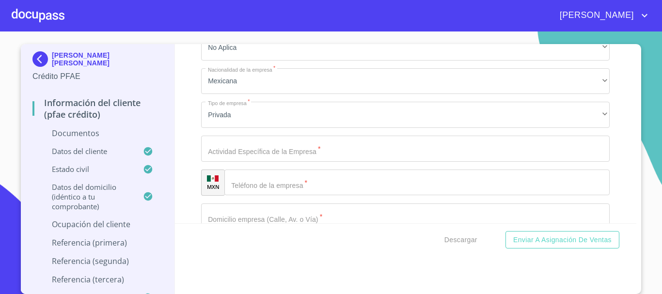
scroll to position [3959, 0]
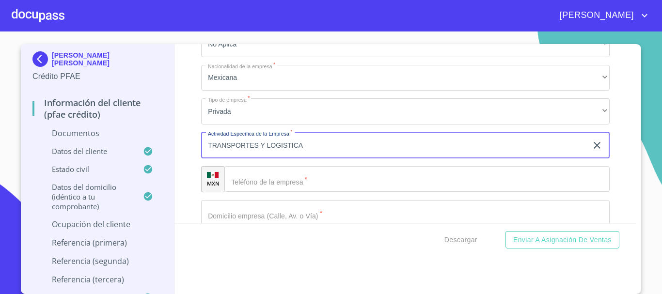
type input "TRANSPORTES Y LOGISTICA"
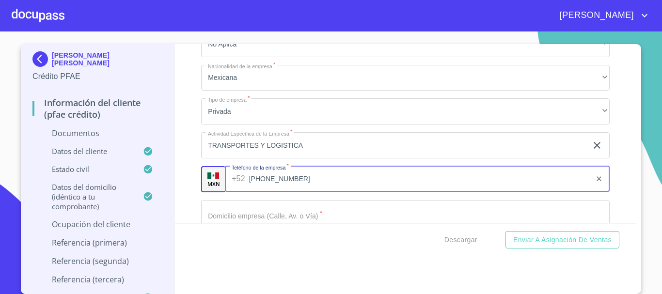
type input "[PHONE_NUMBER]"
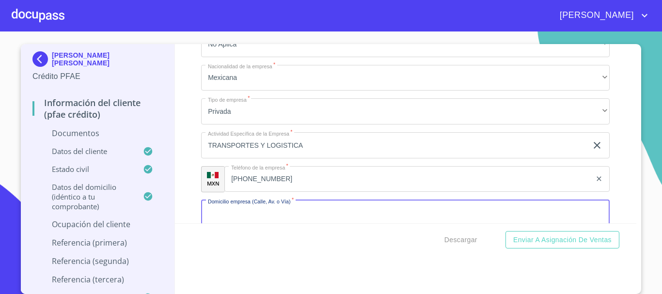
scroll to position [3973, 0]
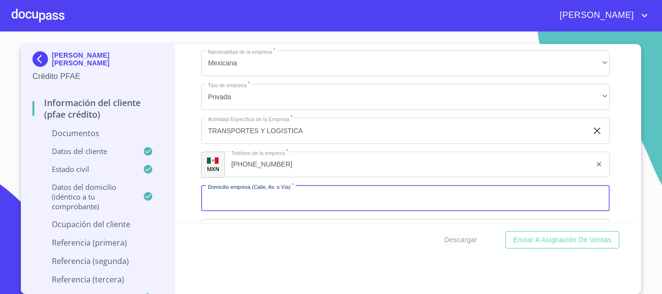
click at [221, 206] on input "Documento de identificación   *" at bounding box center [405, 199] width 409 height 26
click at [267, 212] on input "Documento de identificación   *" at bounding box center [405, 199] width 409 height 26
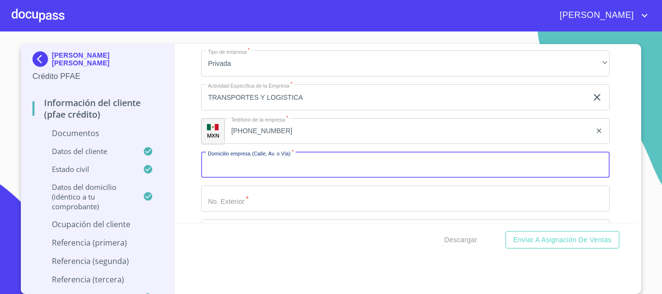
scroll to position [4022, 0]
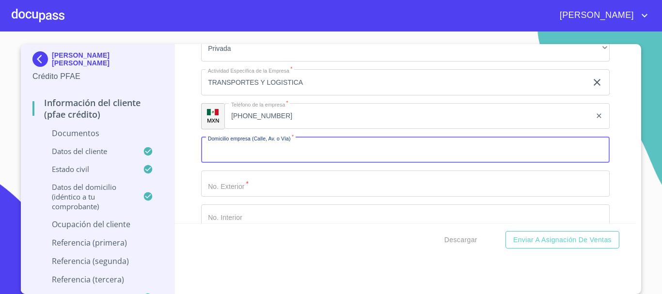
click at [210, 163] on input "Documento de identificación   *" at bounding box center [405, 150] width 409 height 26
click at [269, 163] on input "Documento de identificación   *" at bounding box center [405, 150] width 409 height 26
click at [251, 163] on input "Documento de identificación   *" at bounding box center [405, 150] width 409 height 26
type input "[PERSON_NAME]"
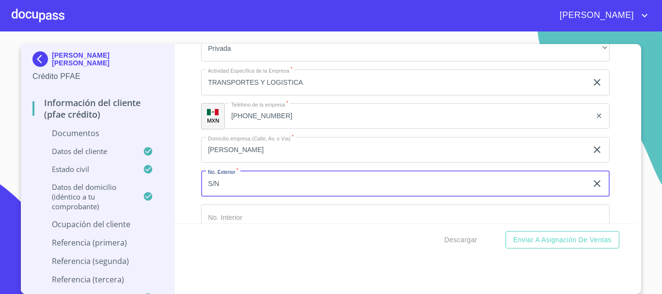
type input "S/N"
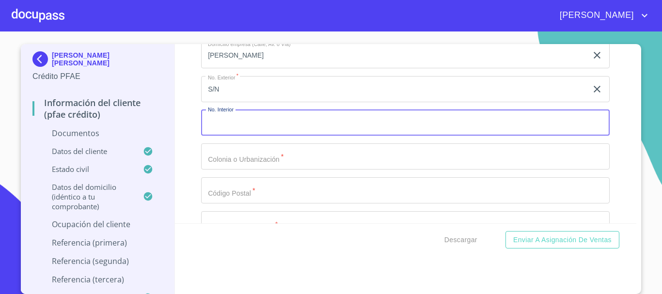
scroll to position [4137, 0]
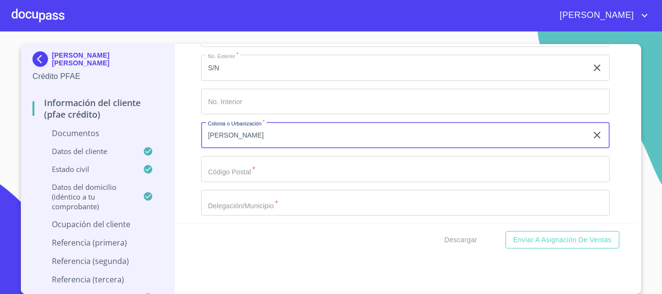
type input "[PERSON_NAME]"
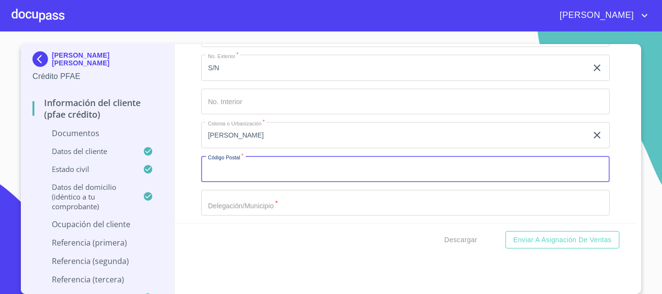
scroll to position [4142, 0]
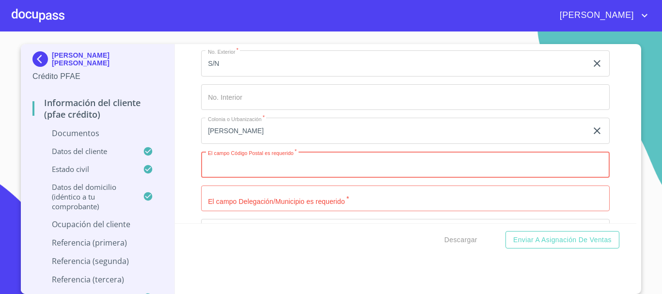
click at [241, 175] on input "Documento de identificación   *" at bounding box center [405, 165] width 409 height 26
type input "50227"
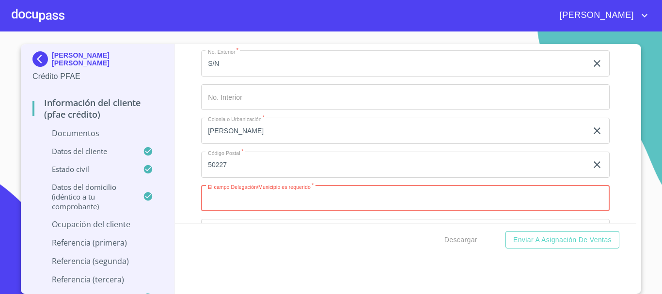
click at [315, 209] on input "Documento de identificación   *" at bounding box center [405, 199] width 409 height 26
type input "M"
type input "LA CONSTITUCION TOTO"
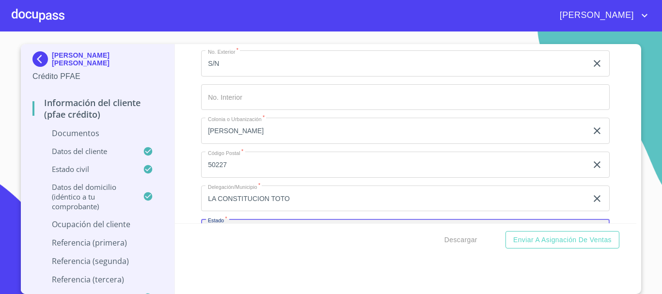
scroll to position [4252, 0]
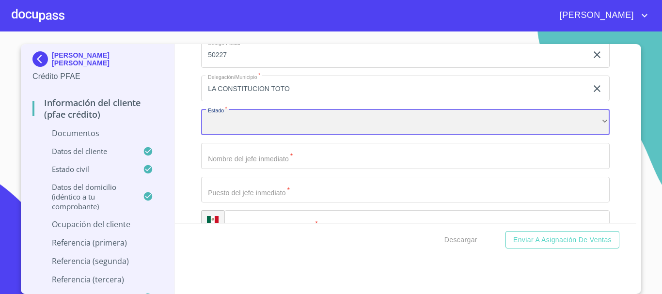
click at [277, 135] on div "​" at bounding box center [405, 122] width 409 height 26
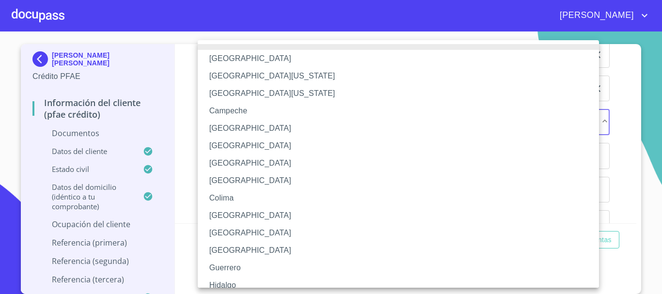
click at [246, 233] on li "[GEOGRAPHIC_DATA]" at bounding box center [402, 232] width 409 height 17
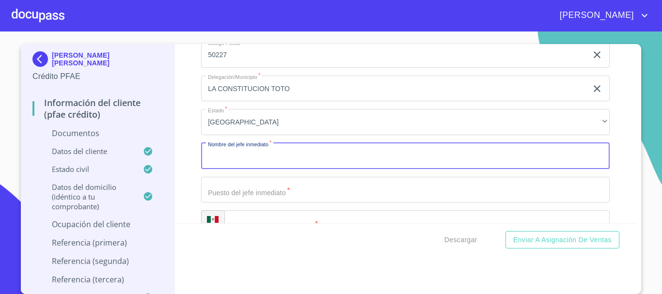
click at [242, 166] on input "Documento de identificación   *" at bounding box center [405, 156] width 409 height 26
click at [249, 166] on input "Documento de identificación   *" at bounding box center [405, 156] width 409 height 26
type input "[PERSON_NAME] [PERSON_NAME]"
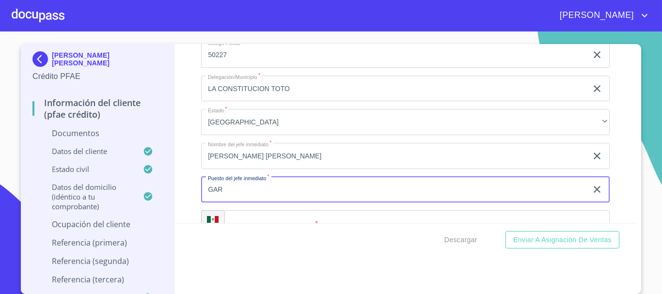
type input "GAR"
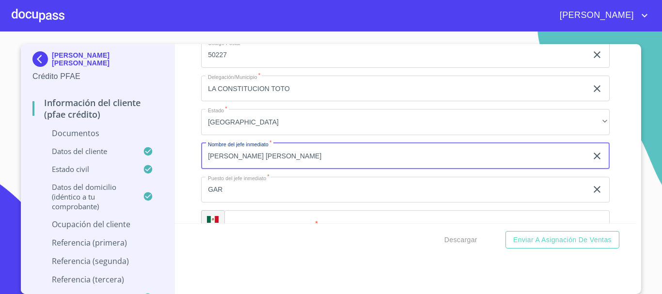
type input "[PERSON_NAME] [PERSON_NAME]"
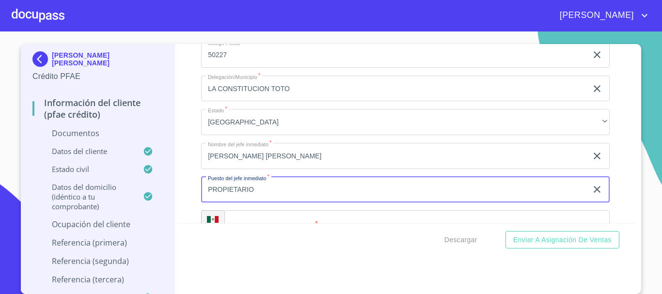
type input "PROPIETARIO"
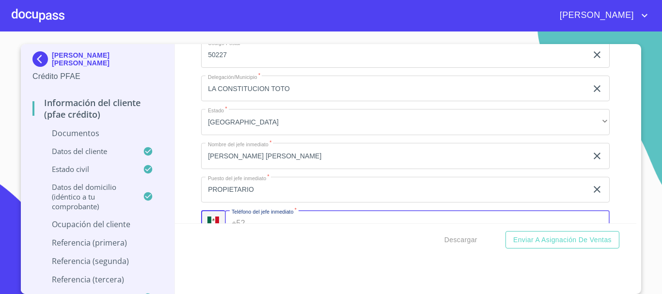
scroll to position [4277, 0]
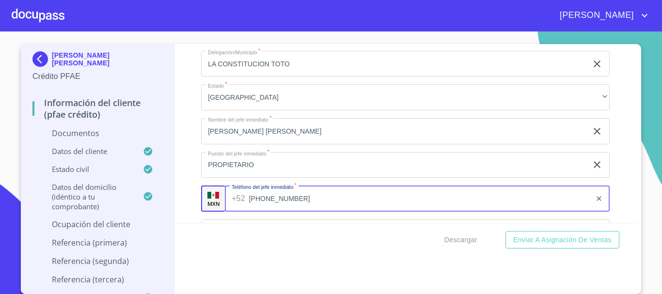
type input "[PHONE_NUMBER]"
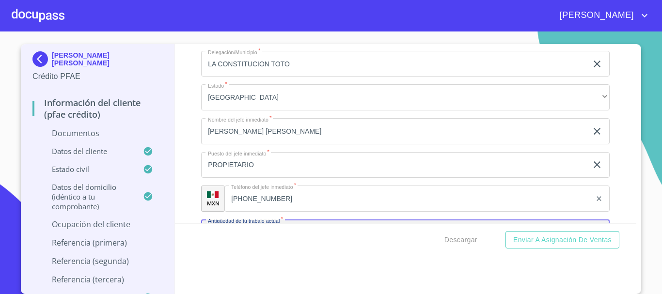
scroll to position [4387, 0]
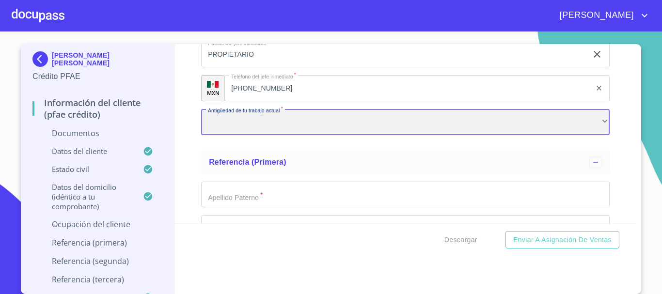
click at [253, 132] on div "​" at bounding box center [405, 122] width 409 height 26
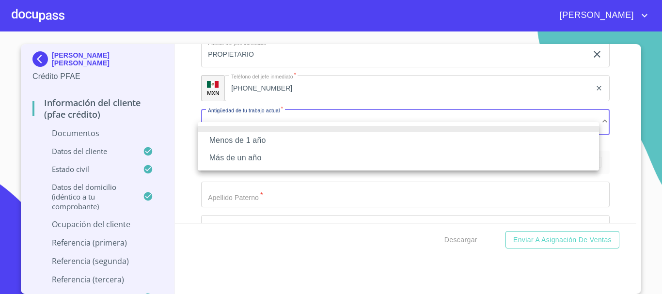
click at [260, 137] on li "Menos de 1 año" at bounding box center [398, 140] width 401 height 17
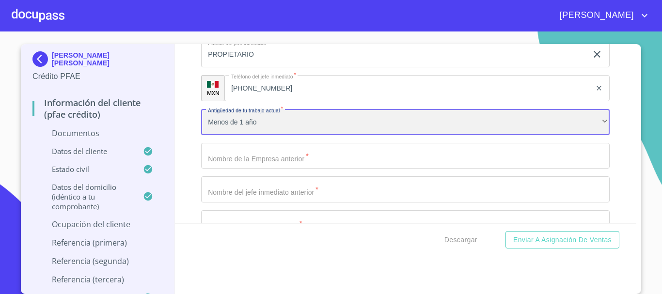
scroll to position [4436, 0]
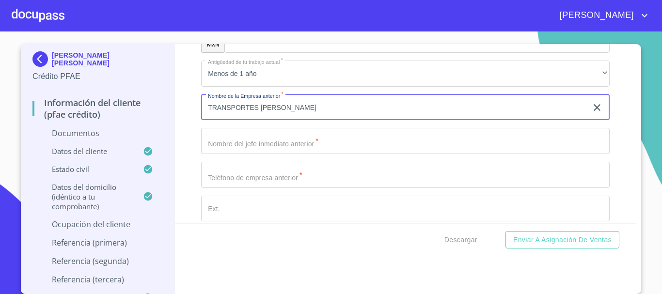
type input "TRANSPORTES [PERSON_NAME]"
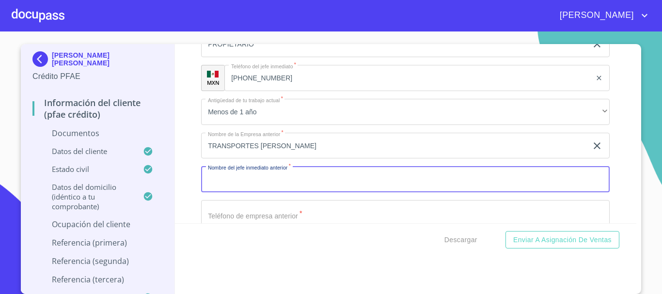
scroll to position [4339, 0]
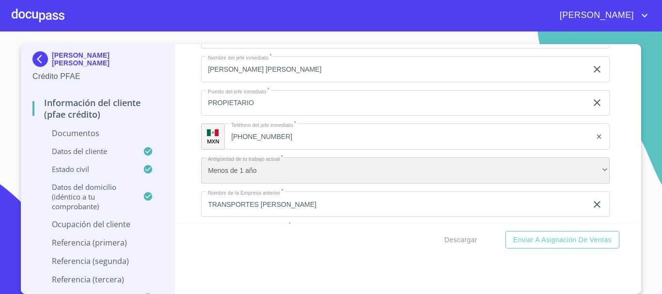
click at [286, 183] on div "Menos de 1 año" at bounding box center [405, 171] width 409 height 26
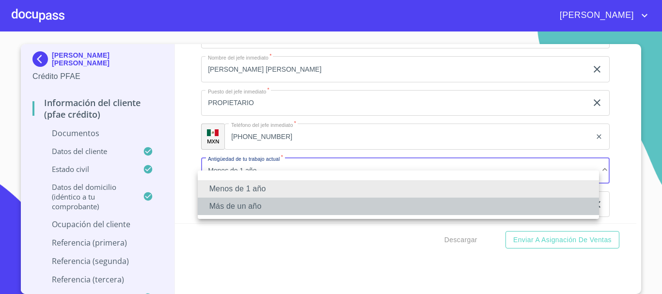
click at [252, 203] on li "Más de un año" at bounding box center [398, 206] width 401 height 17
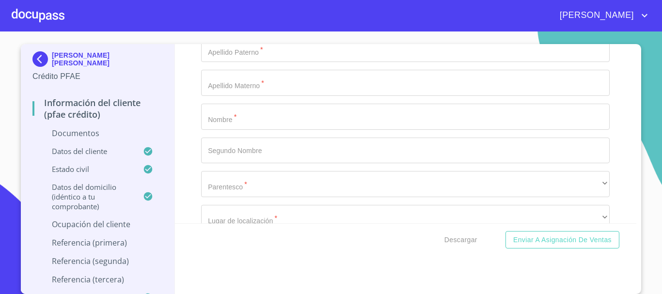
scroll to position [4484, 0]
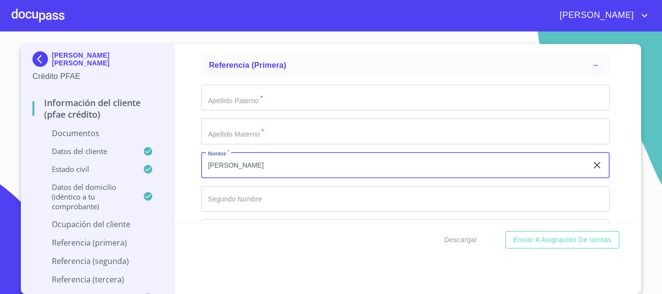
type input "[PERSON_NAME]"
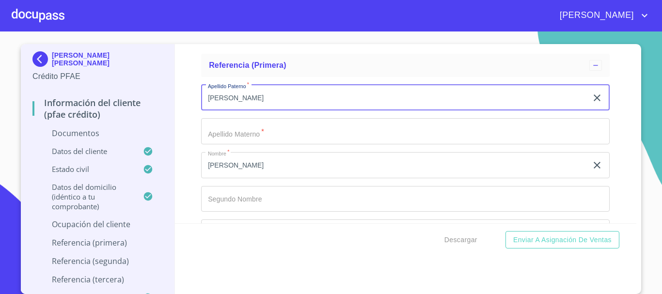
type input "[PERSON_NAME]"
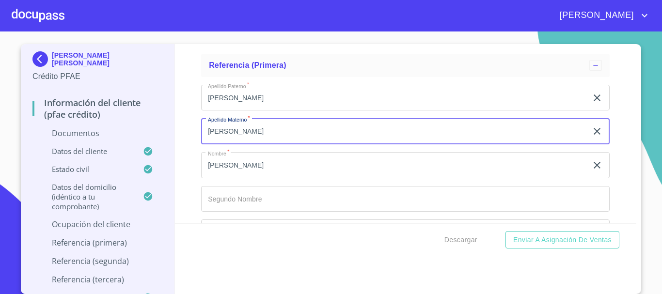
type input "[PERSON_NAME]"
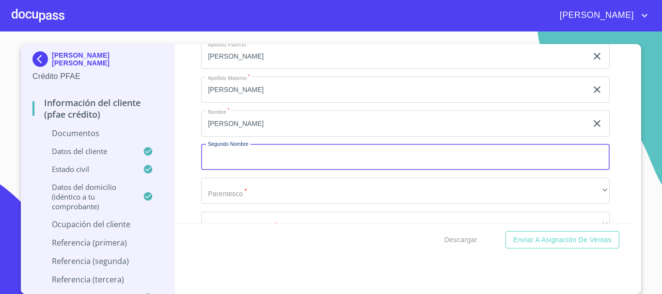
scroll to position [4581, 0]
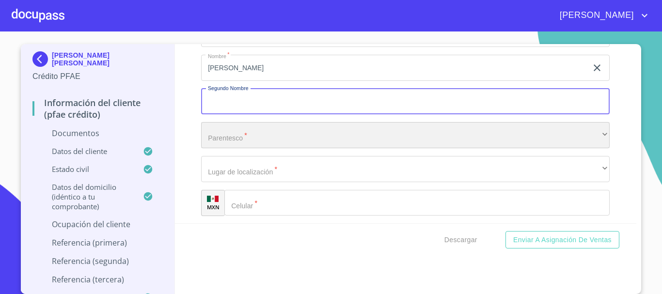
click at [239, 145] on div "​" at bounding box center [405, 135] width 409 height 26
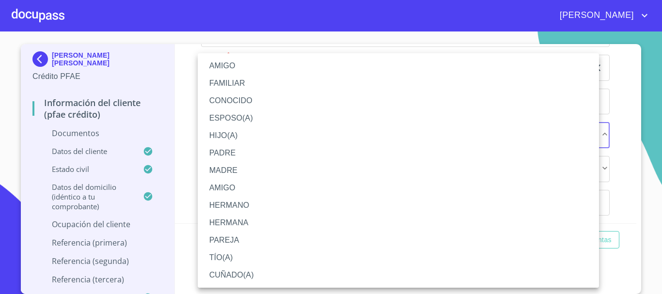
click at [233, 147] on li "PADRE" at bounding box center [398, 152] width 401 height 17
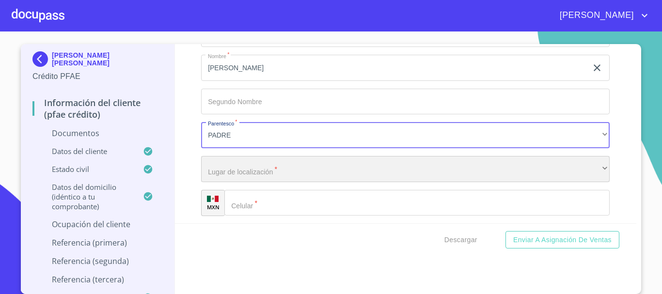
click at [271, 182] on div "​" at bounding box center [405, 169] width 409 height 26
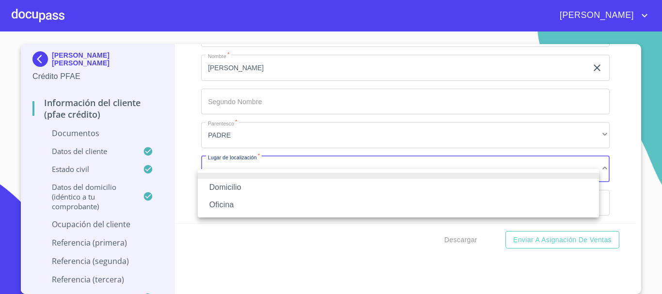
click at [257, 191] on li "Domicilio" at bounding box center [398, 187] width 401 height 17
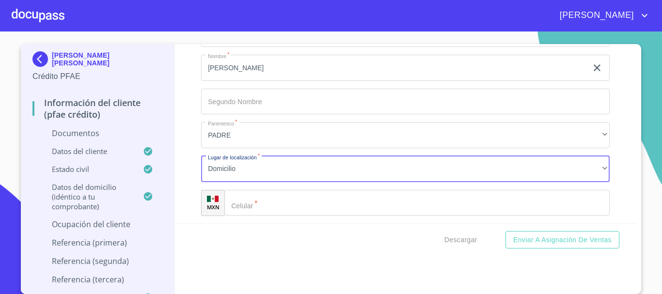
click at [246, 213] on input "Documento de identificación   *" at bounding box center [416, 203] width 385 height 26
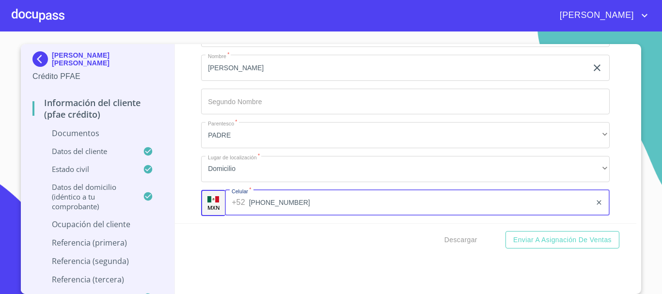
type input "[PHONE_NUMBER]"
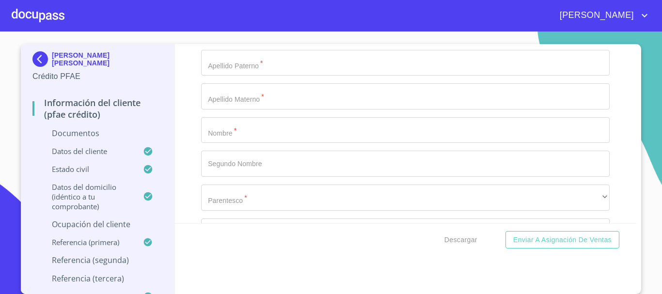
scroll to position [4800, 0]
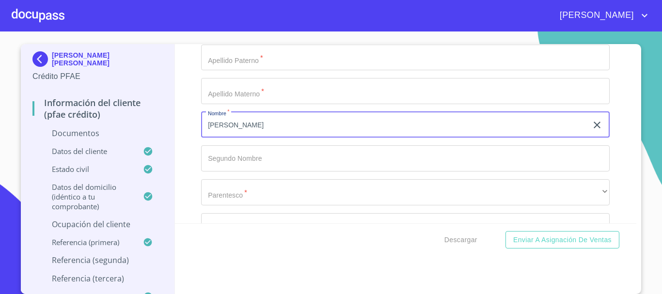
type input "[PERSON_NAME]"
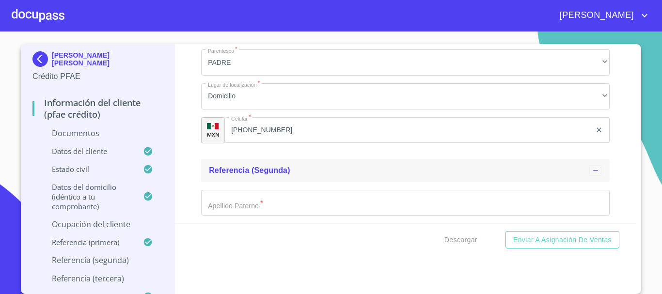
scroll to position [4703, 0]
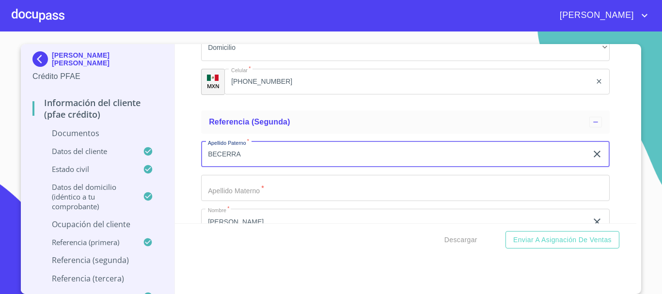
type input "BECERRA"
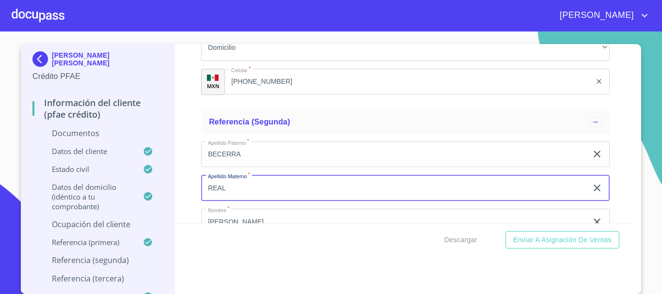
type input "REAL"
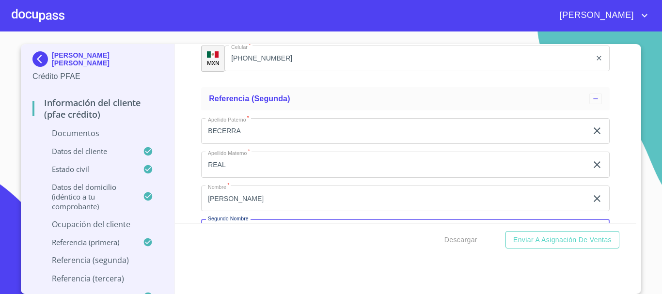
scroll to position [4836, 0]
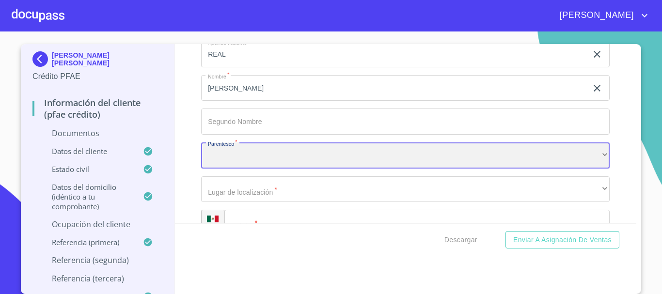
click at [247, 164] on div "​" at bounding box center [405, 156] width 409 height 26
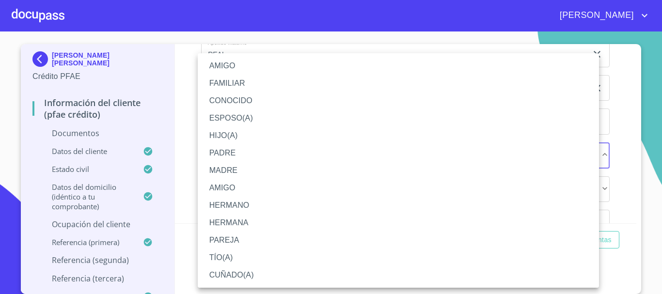
click at [239, 63] on li "AMIGO" at bounding box center [398, 65] width 401 height 17
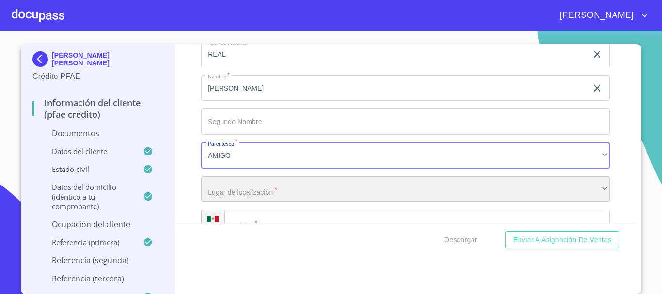
click at [259, 194] on div "​" at bounding box center [405, 189] width 409 height 26
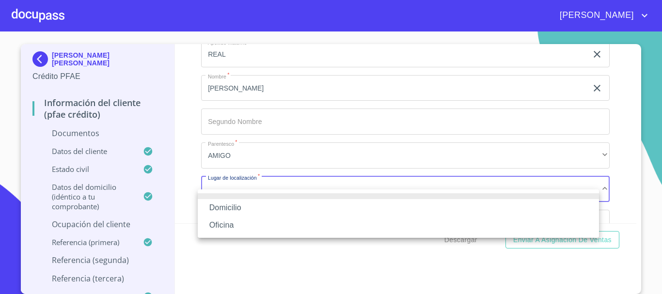
click at [243, 206] on li "Domicilio" at bounding box center [398, 207] width 401 height 17
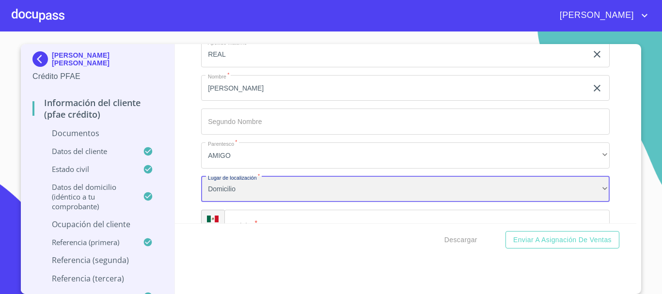
scroll to position [4933, 0]
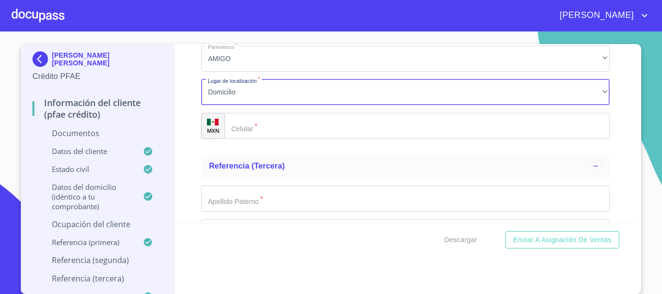
click at [276, 137] on input "Documento de identificación   *" at bounding box center [416, 126] width 385 height 26
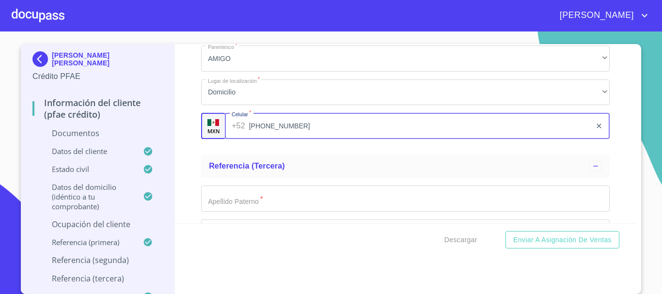
type input "[PHONE_NUMBER]"
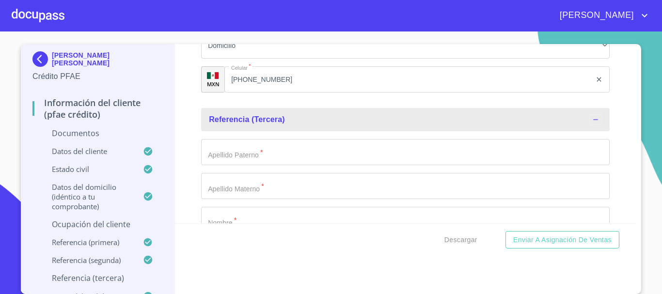
scroll to position [5030, 0]
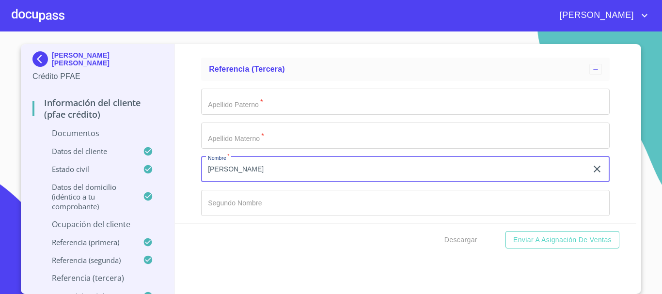
type input "[PERSON_NAME]"
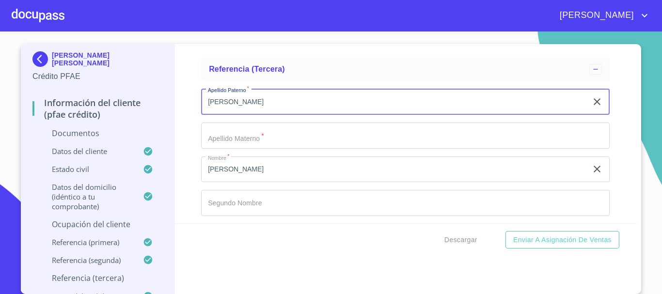
type input "[PERSON_NAME]"
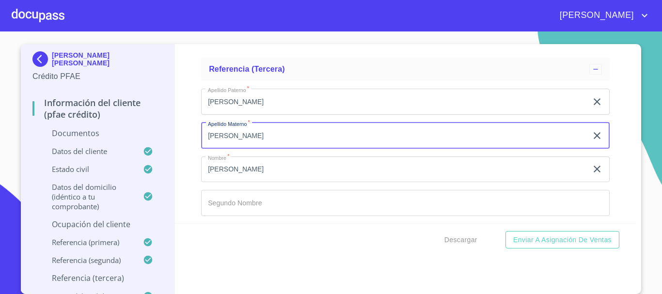
type input "[PERSON_NAME]"
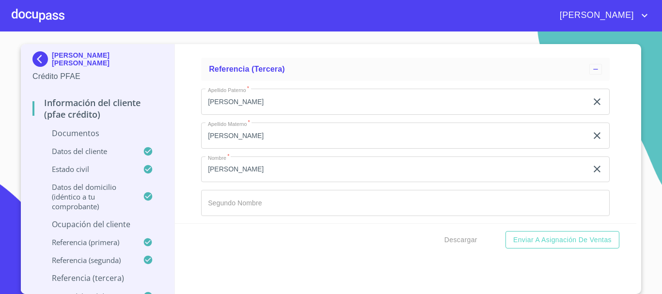
scroll to position [5145, 0]
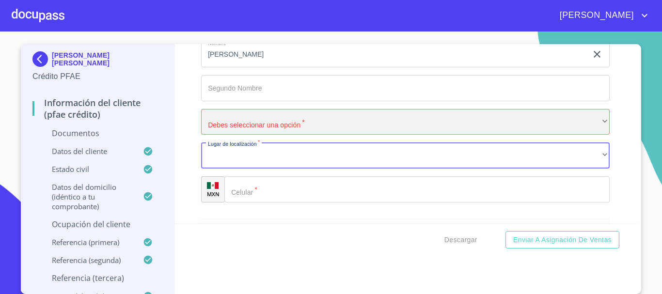
click at [244, 135] on div "​" at bounding box center [405, 122] width 409 height 26
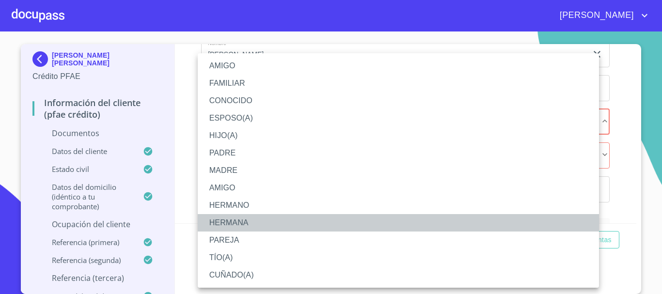
click at [248, 225] on li "HERMANA" at bounding box center [398, 222] width 401 height 17
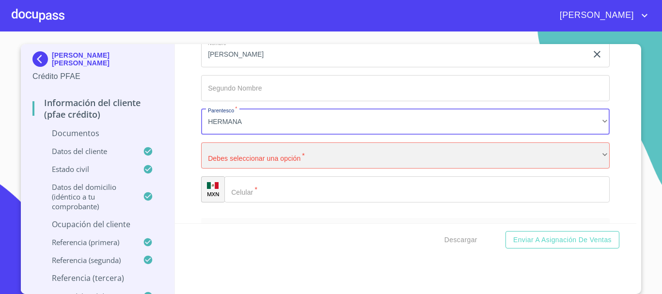
click at [259, 169] on div "​" at bounding box center [405, 156] width 409 height 26
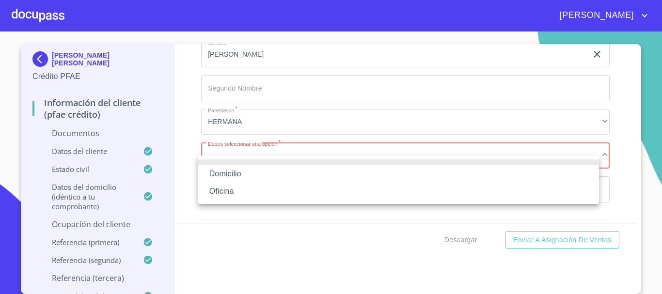
click at [258, 174] on li "Domicilio" at bounding box center [398, 173] width 401 height 17
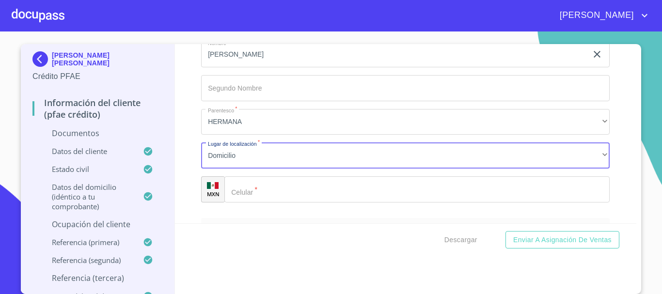
click at [269, 202] on div "Domicilio Oficina" at bounding box center [331, 147] width 662 height 294
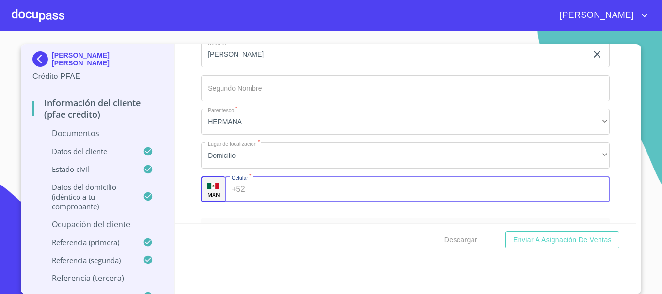
click at [270, 202] on input "Documento de identificación   *" at bounding box center [429, 189] width 361 height 26
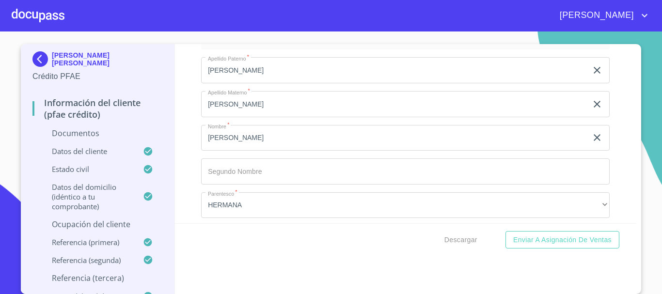
scroll to position [5048, 0]
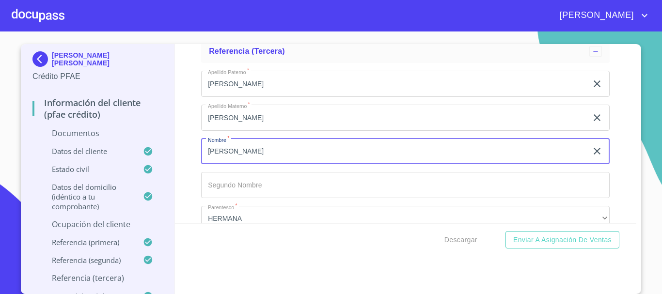
drag, startPoint x: 274, startPoint y: 158, endPoint x: 156, endPoint y: 163, distance: 118.4
click at [156, 163] on div "[PERSON_NAME] [PERSON_NAME] Crédito PFAE Información del cliente (PFAE crédito)…" at bounding box center [329, 169] width 616 height 250
type input "[PERSON_NAME]"
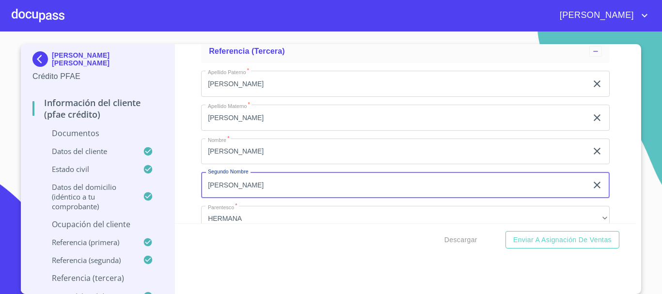
type input "[PERSON_NAME]"
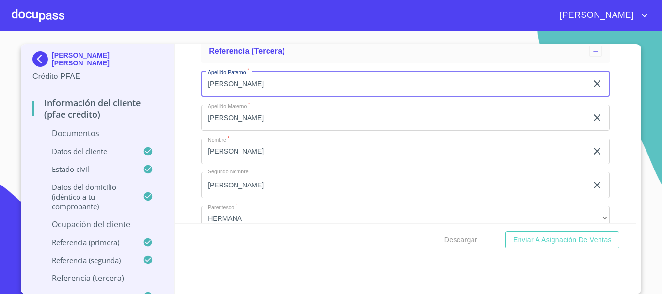
drag, startPoint x: 257, startPoint y: 91, endPoint x: 173, endPoint y: 104, distance: 85.8
click at [175, 104] on div "Información del cliente (PFAE crédito) Documentos Documento de identificación  …" at bounding box center [406, 133] width 462 height 179
type input "[PERSON_NAME]"
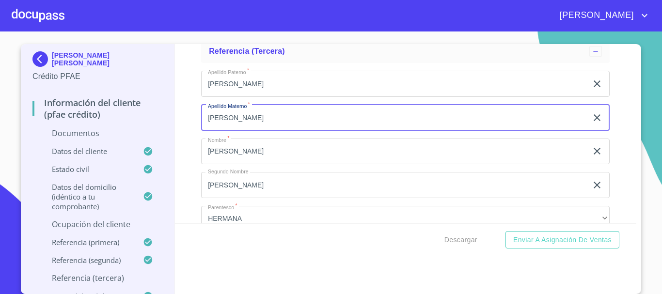
type input "[PERSON_NAME]"
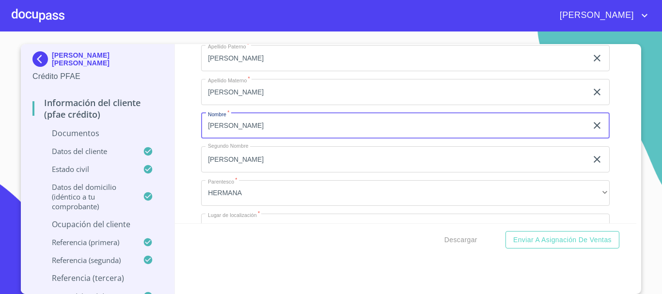
scroll to position [5097, 0]
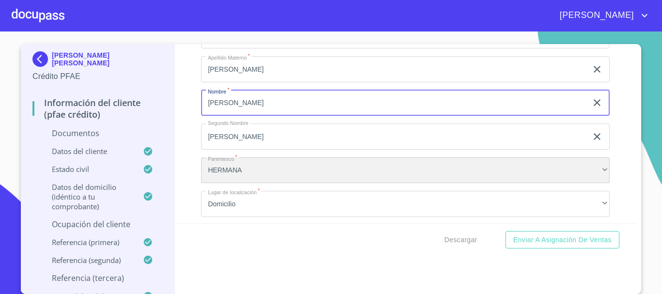
click at [254, 176] on div "HERMANA" at bounding box center [405, 171] width 409 height 26
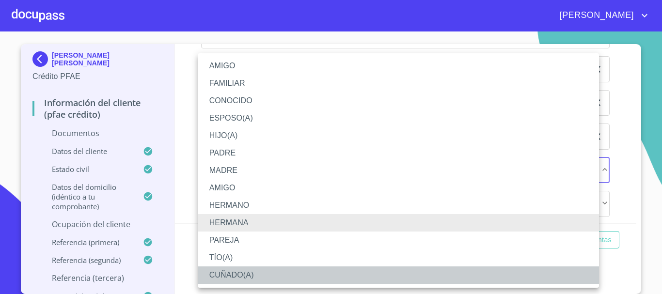
click at [239, 283] on li "CUÑADO(A)" at bounding box center [398, 275] width 401 height 17
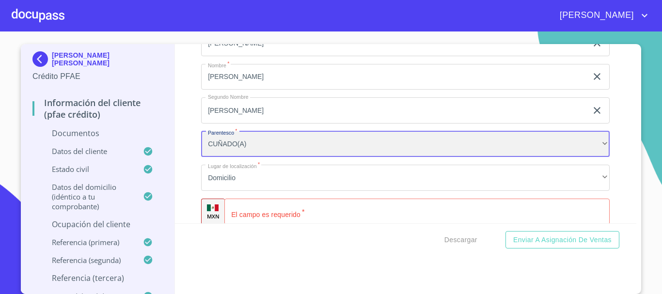
scroll to position [5145, 0]
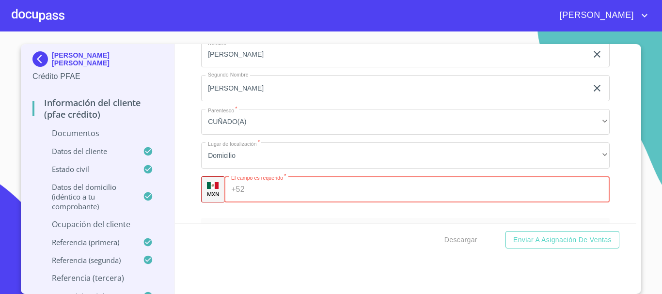
click at [278, 200] on input "Documento de identificación   *" at bounding box center [430, 189] width 362 height 26
type input "[PHONE_NUMBER]"
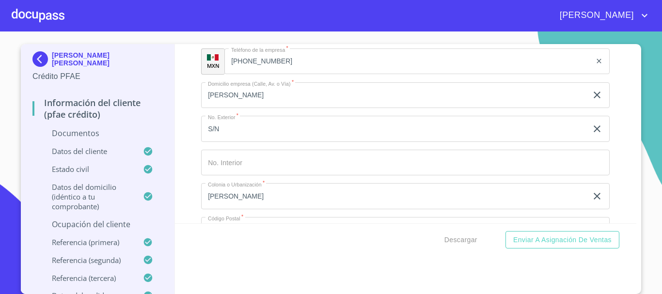
scroll to position [4164, 0]
